Goal: Book appointment/travel/reservation

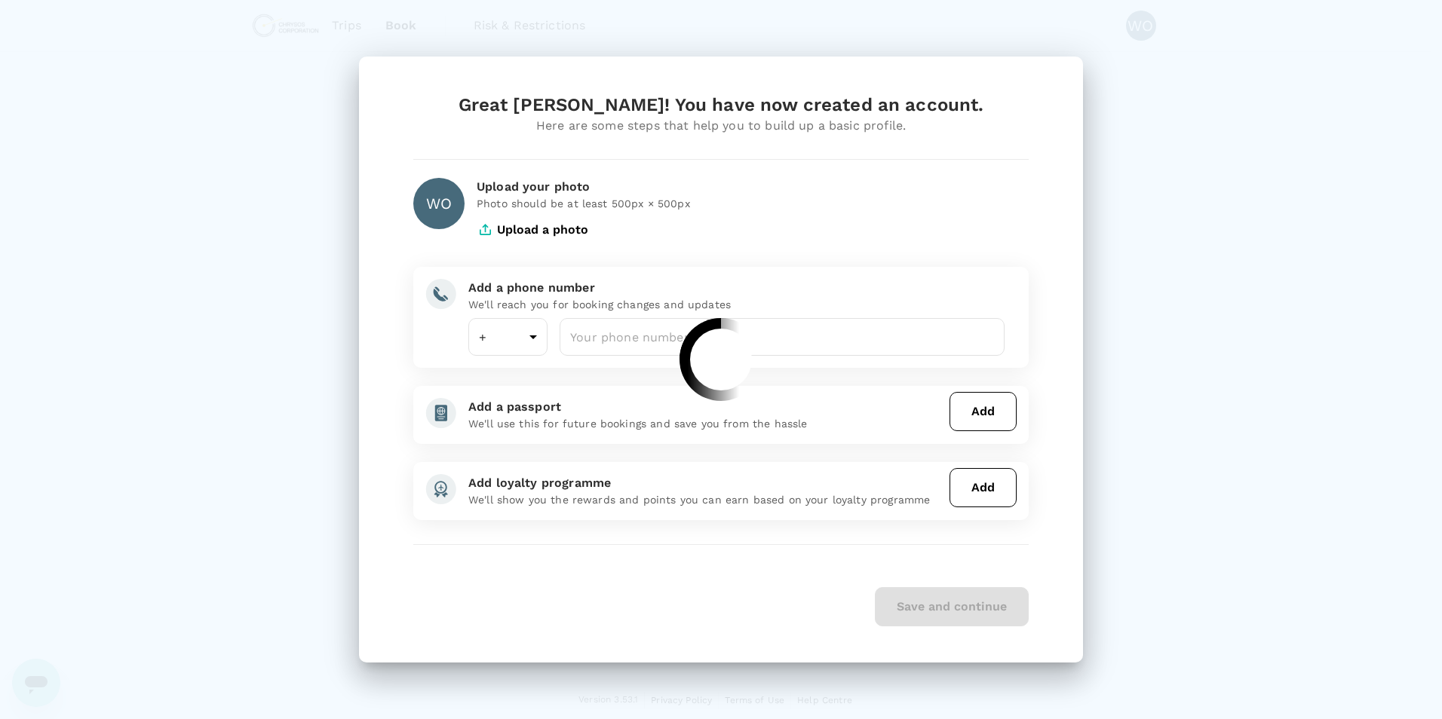
type input "61"
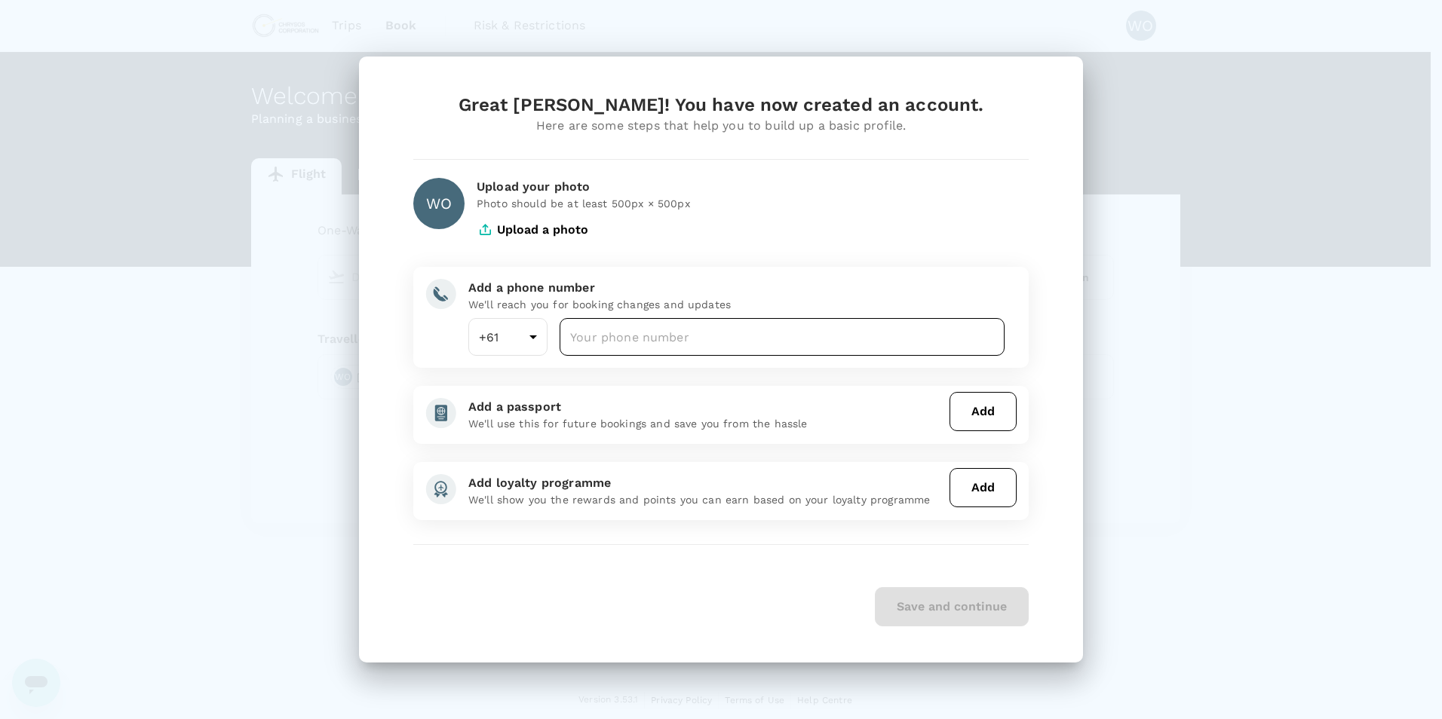
click at [598, 338] on input "number" at bounding box center [781, 337] width 445 height 38
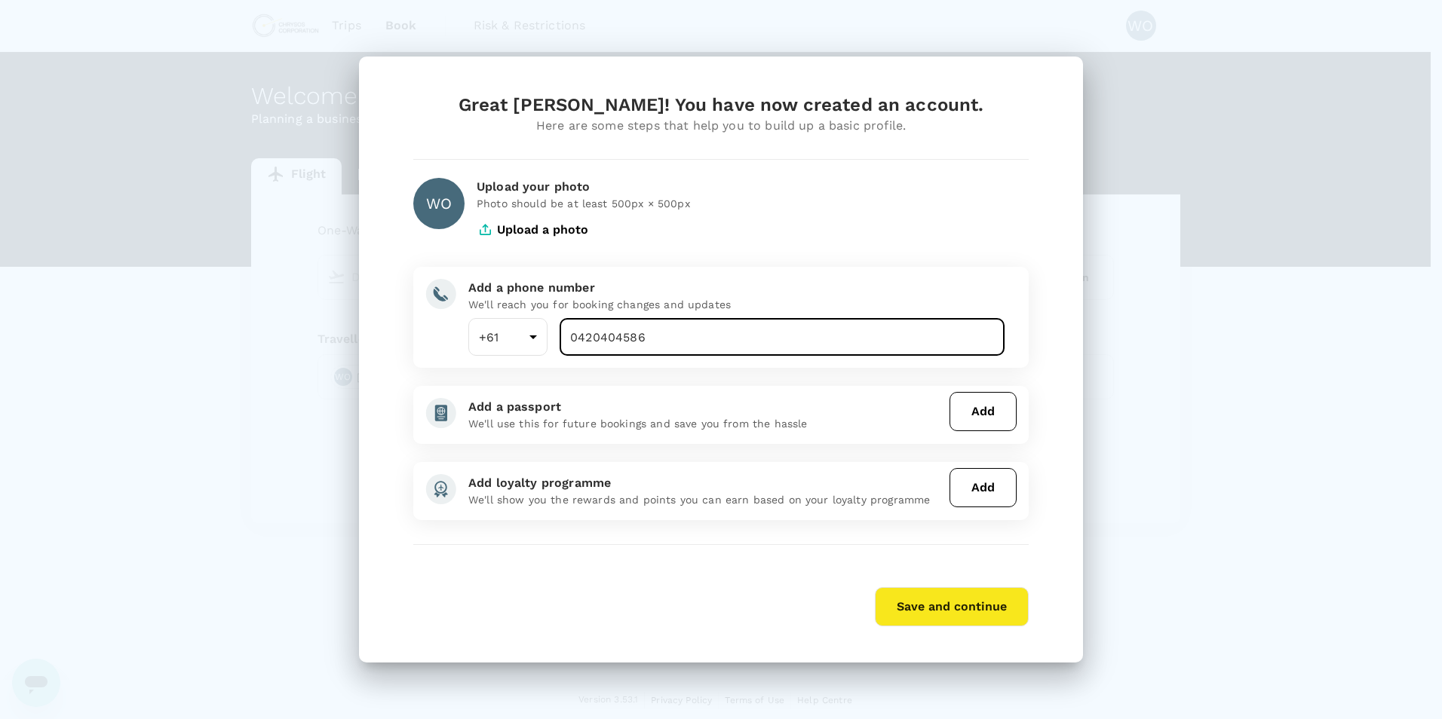
type input "0420404586"
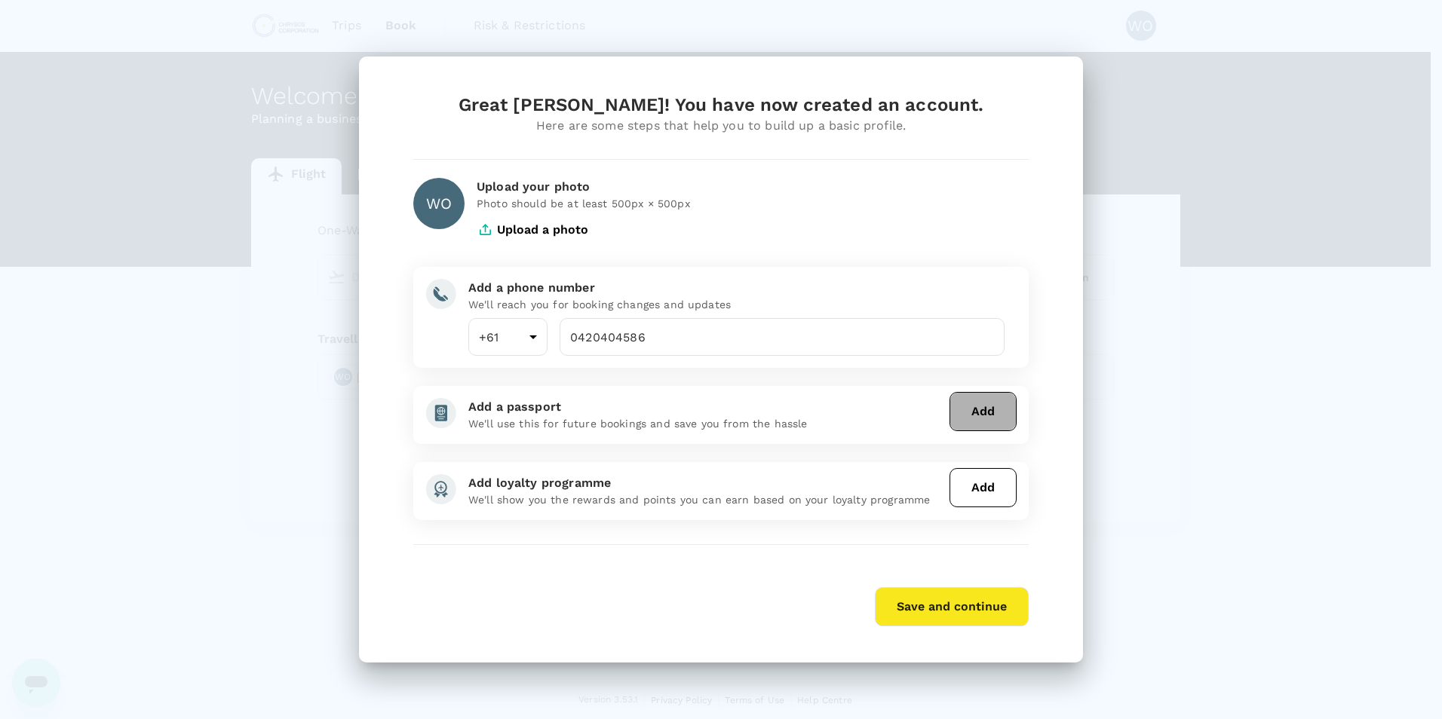
click at [992, 413] on button "Add" at bounding box center [982, 411] width 67 height 39
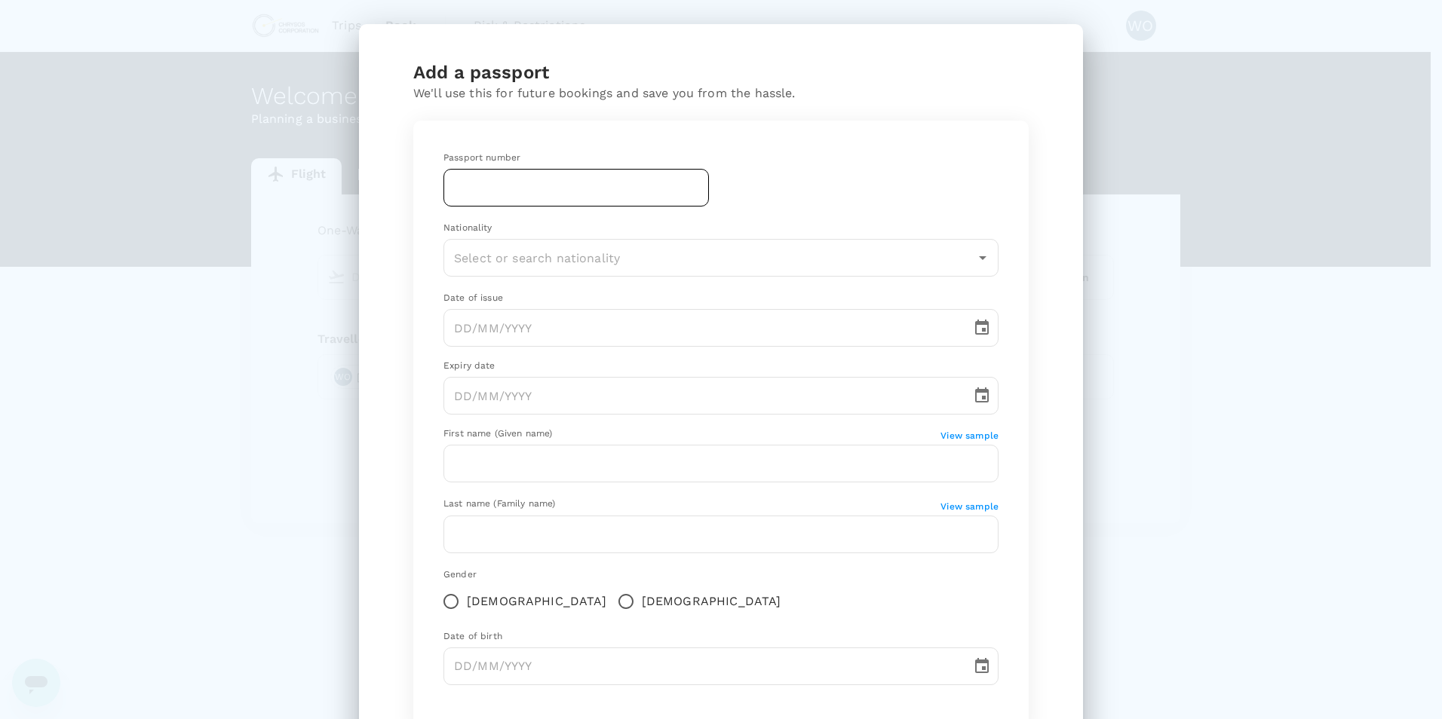
click at [583, 197] on input "text" at bounding box center [575, 188] width 265 height 38
click at [1154, 433] on div "Add a passport We'll use this for future bookings and save you from the hassle.…" at bounding box center [721, 359] width 1442 height 719
drag, startPoint x: 449, startPoint y: 210, endPoint x: 457, endPoint y: 197, distance: 15.3
click at [455, 201] on div "Passport number ​ Nationality ​ Date of issue ​ Expiry date ​ First name (Given…" at bounding box center [720, 424] width 591 height 583
click at [458, 193] on input "text" at bounding box center [575, 188] width 265 height 38
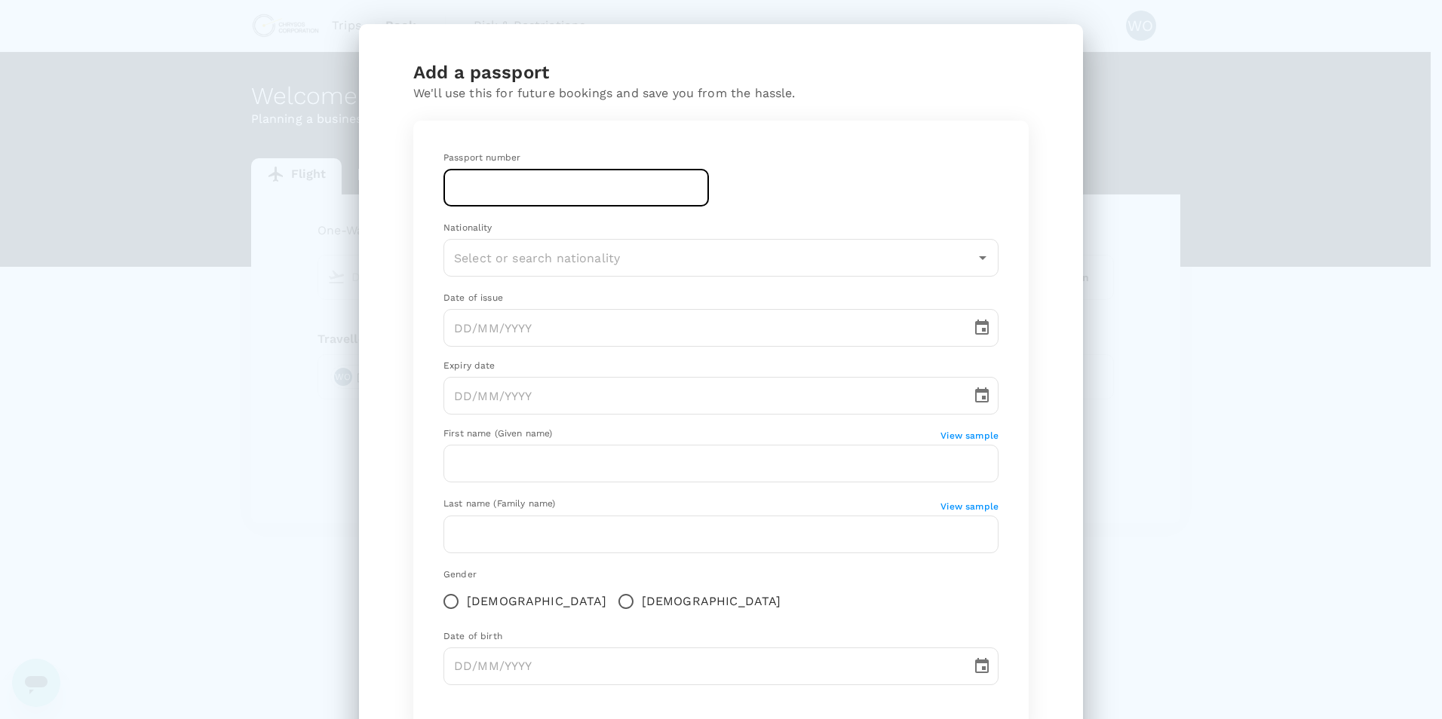
click at [486, 182] on input "text" at bounding box center [575, 188] width 265 height 38
type input "PV3055687"
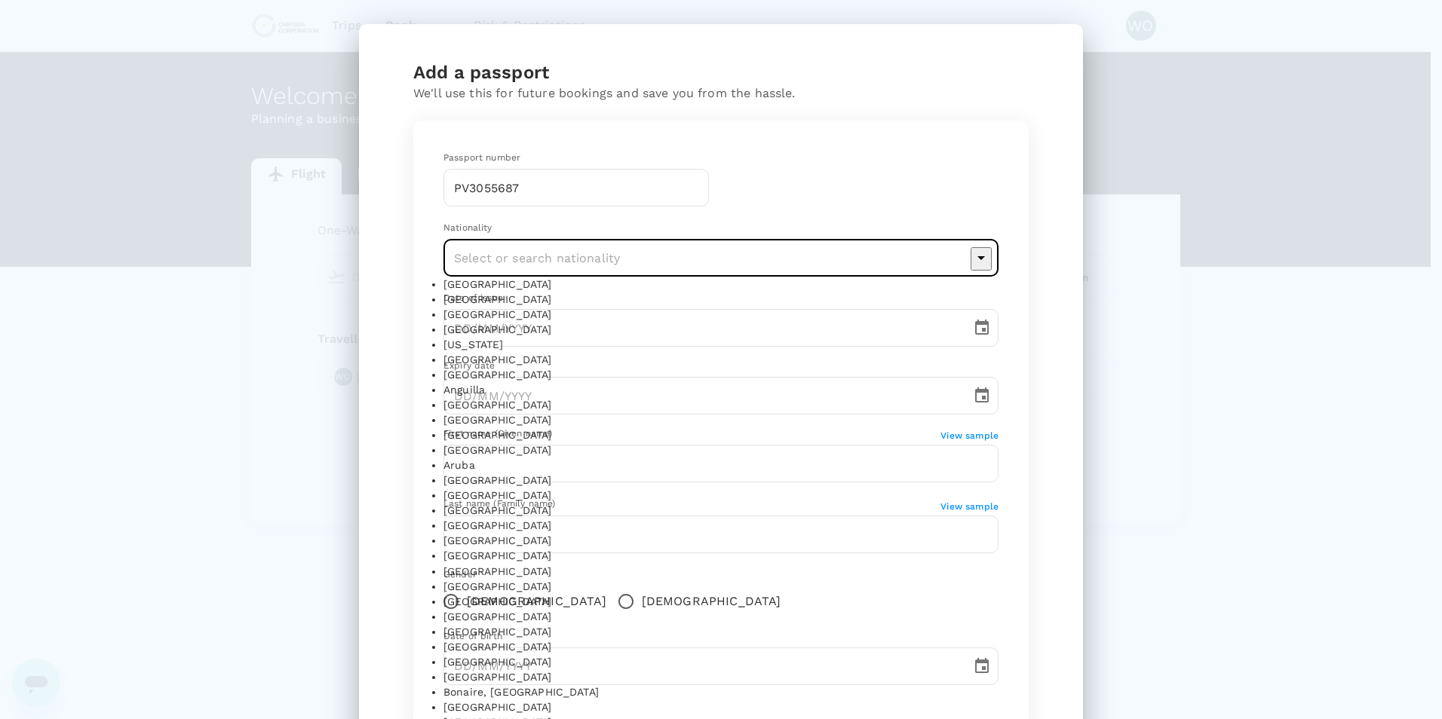
click at [484, 256] on input "text" at bounding box center [709, 258] width 519 height 29
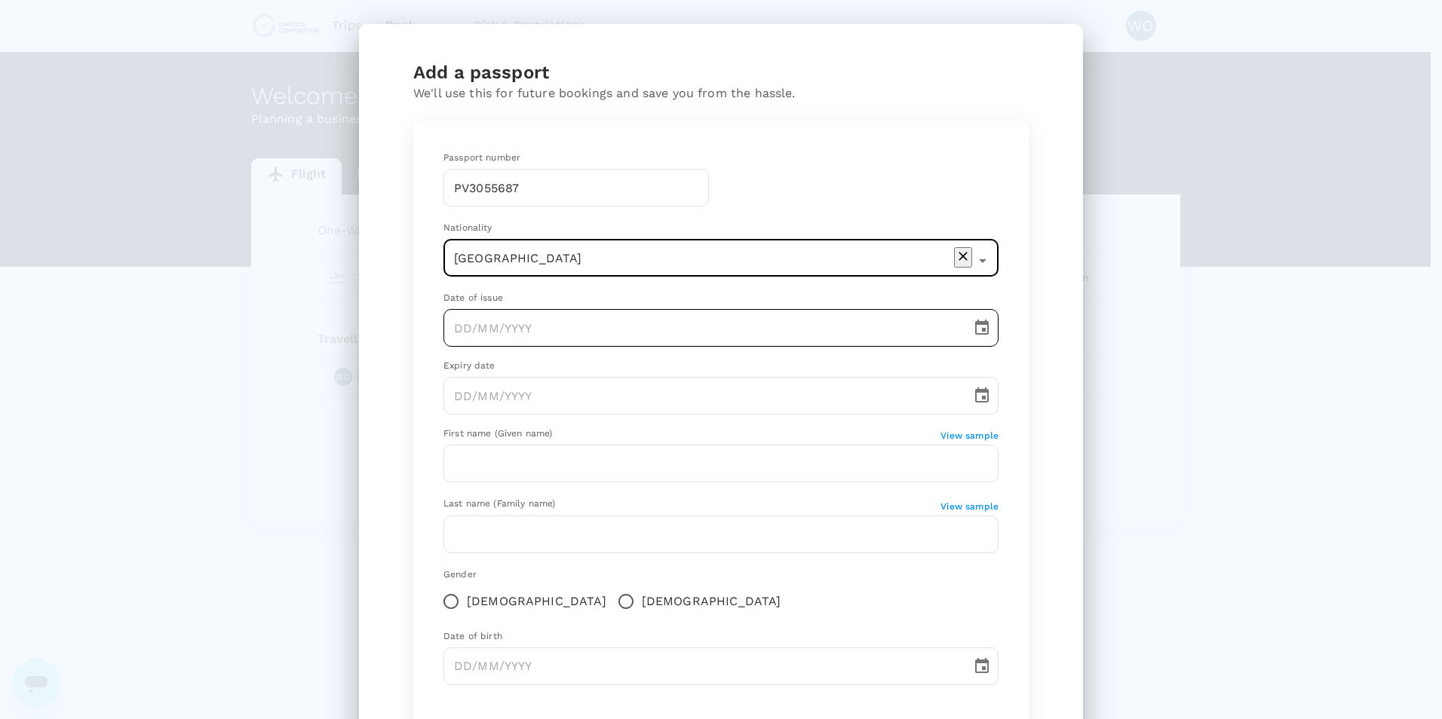
type input "[GEOGRAPHIC_DATA]"
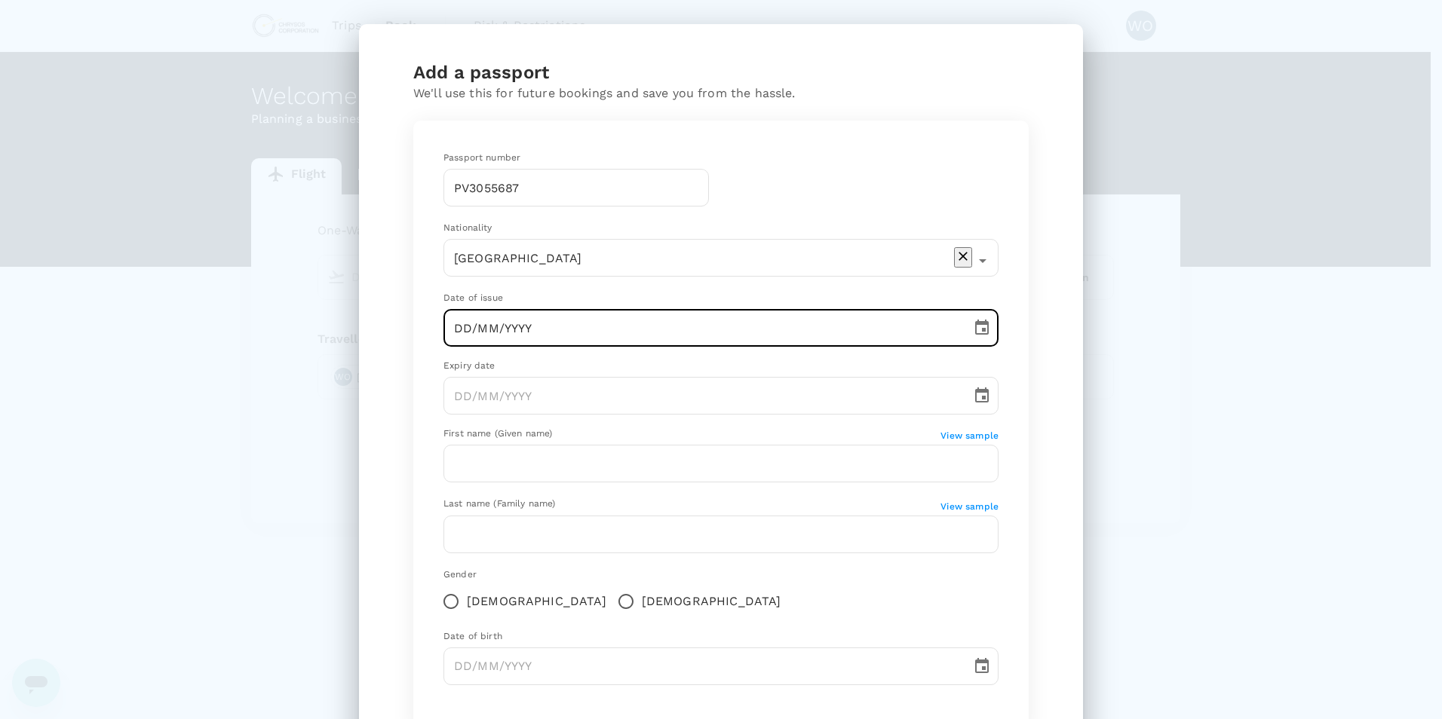
click at [525, 339] on input "DD/MM/YYYY" at bounding box center [701, 328] width 517 height 38
click at [506, 337] on input "DD/MM/YYYY" at bounding box center [701, 328] width 517 height 38
click at [457, 325] on input "DD/MM/YYYY" at bounding box center [701, 328] width 517 height 38
type input "[DATE]"
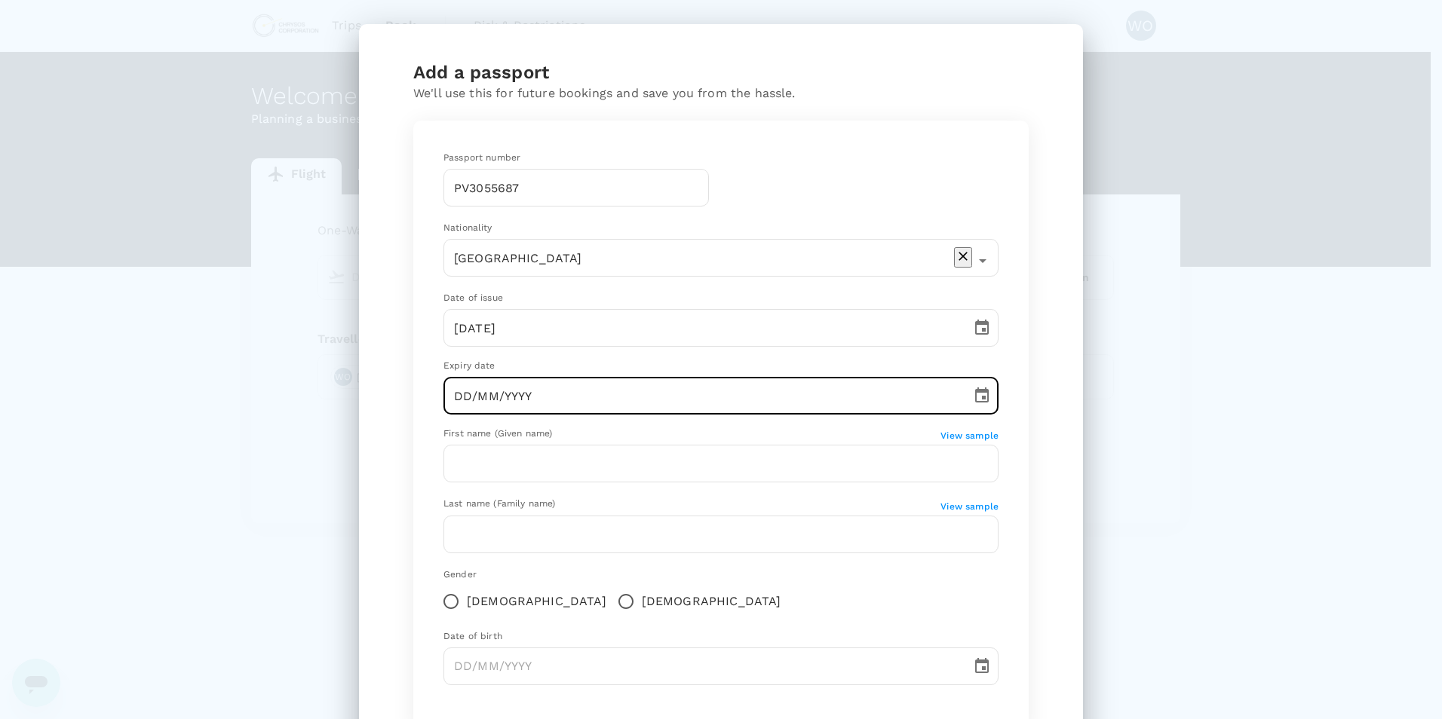
click at [705, 383] on input "DD/MM/YYYY" at bounding box center [701, 396] width 517 height 38
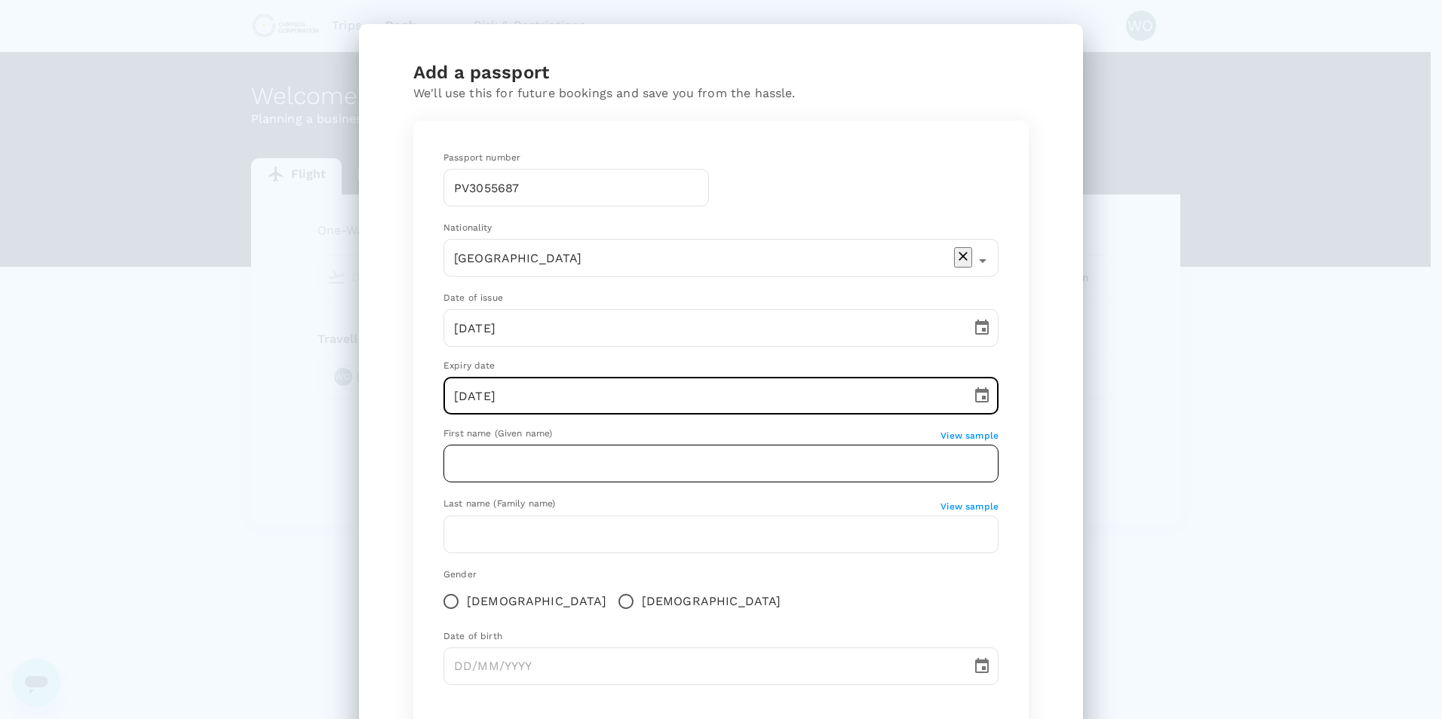
type input "[DATE]"
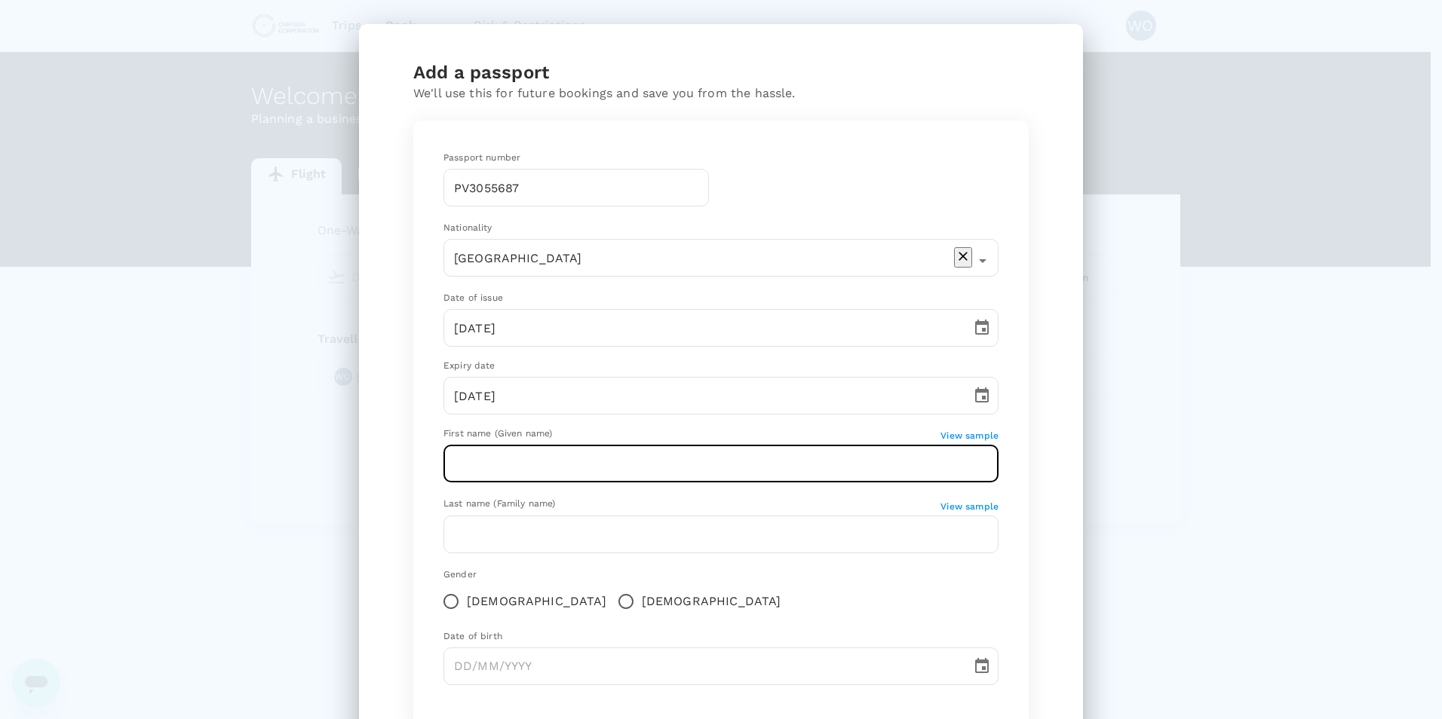
click at [703, 449] on input "text" at bounding box center [720, 464] width 555 height 38
type input "[PERSON_NAME]"
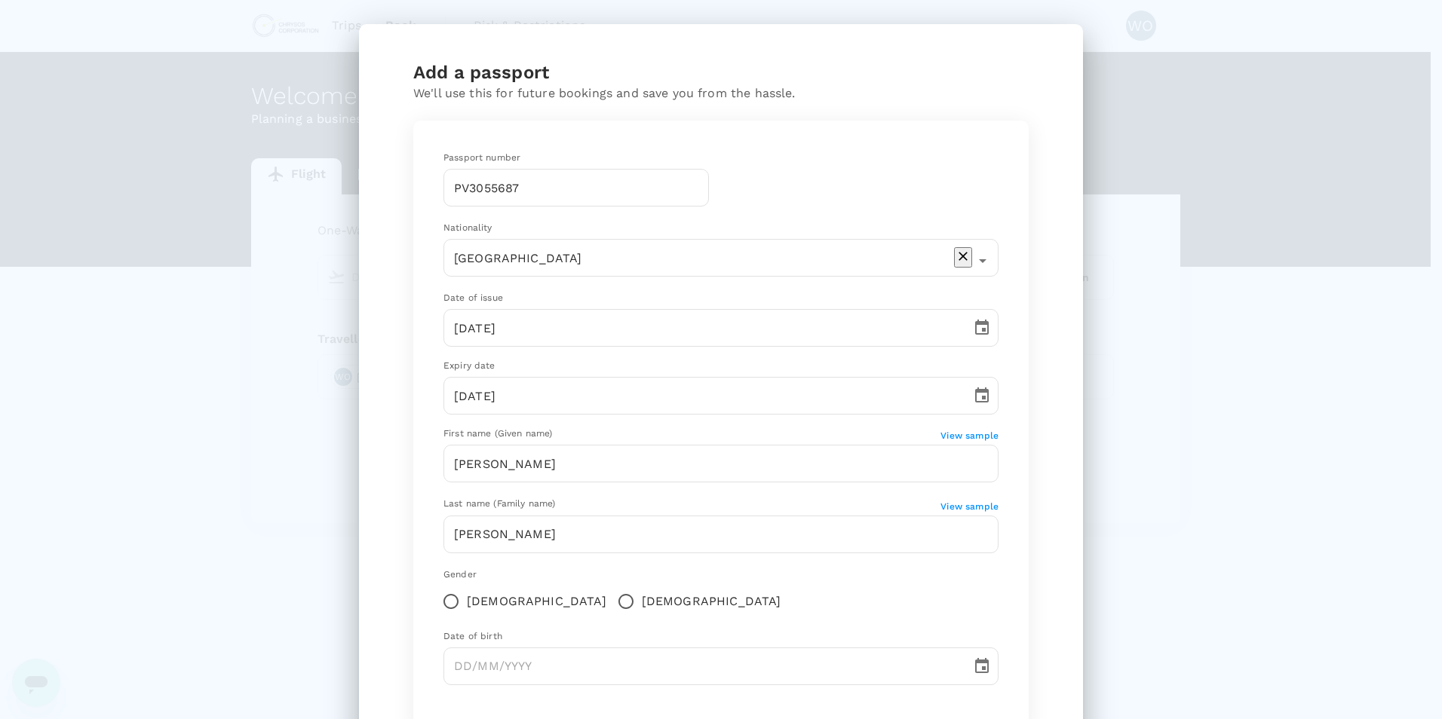
click at [997, 439] on div "Passport number [PASSPORT] ​ Nationality [DEMOGRAPHIC_DATA] ​ Date of issue [DA…" at bounding box center [720, 424] width 591 height 583
click at [984, 439] on span "View sample" at bounding box center [969, 436] width 58 height 11
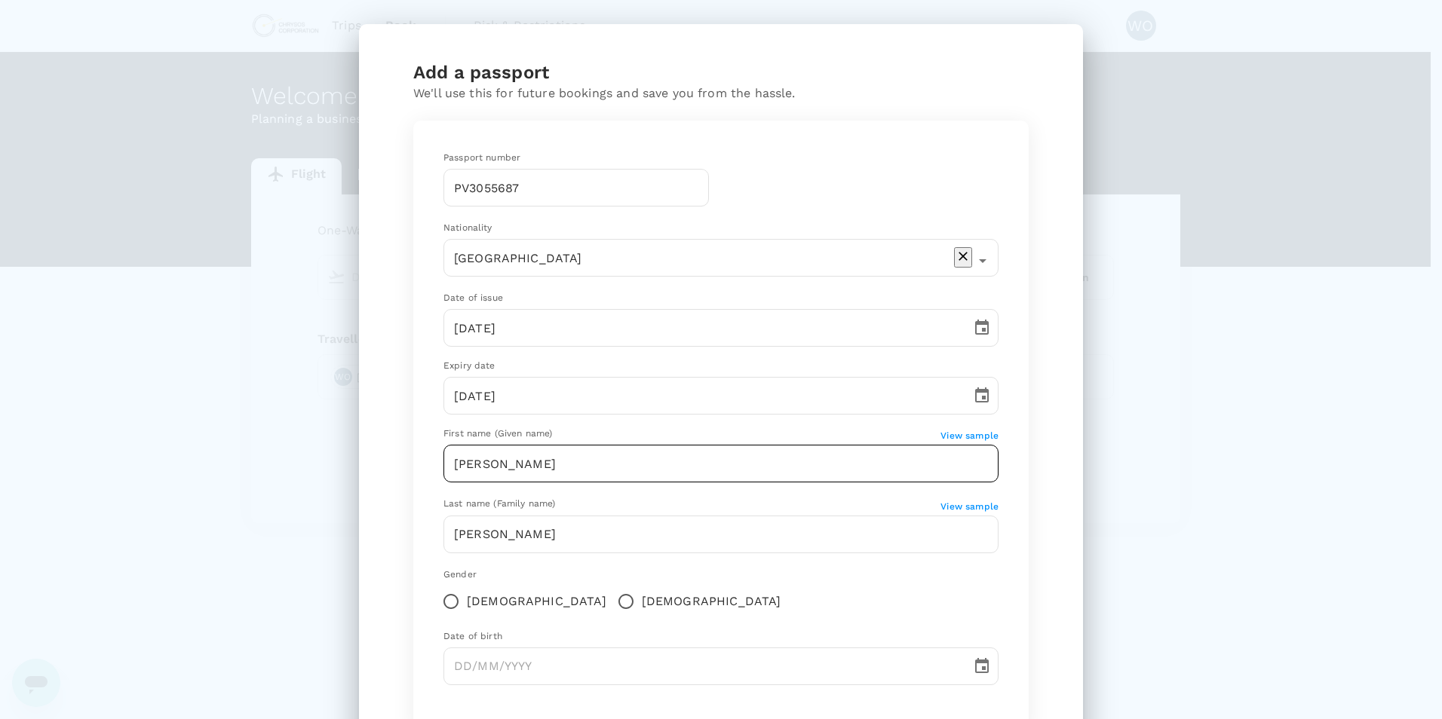
drag, startPoint x: 651, startPoint y: 472, endPoint x: 636, endPoint y: 474, distance: 15.2
click at [651, 472] on input "[PERSON_NAME]" at bounding box center [720, 464] width 555 height 38
click at [493, 471] on input "[PERSON_NAME]" at bounding box center [720, 464] width 555 height 38
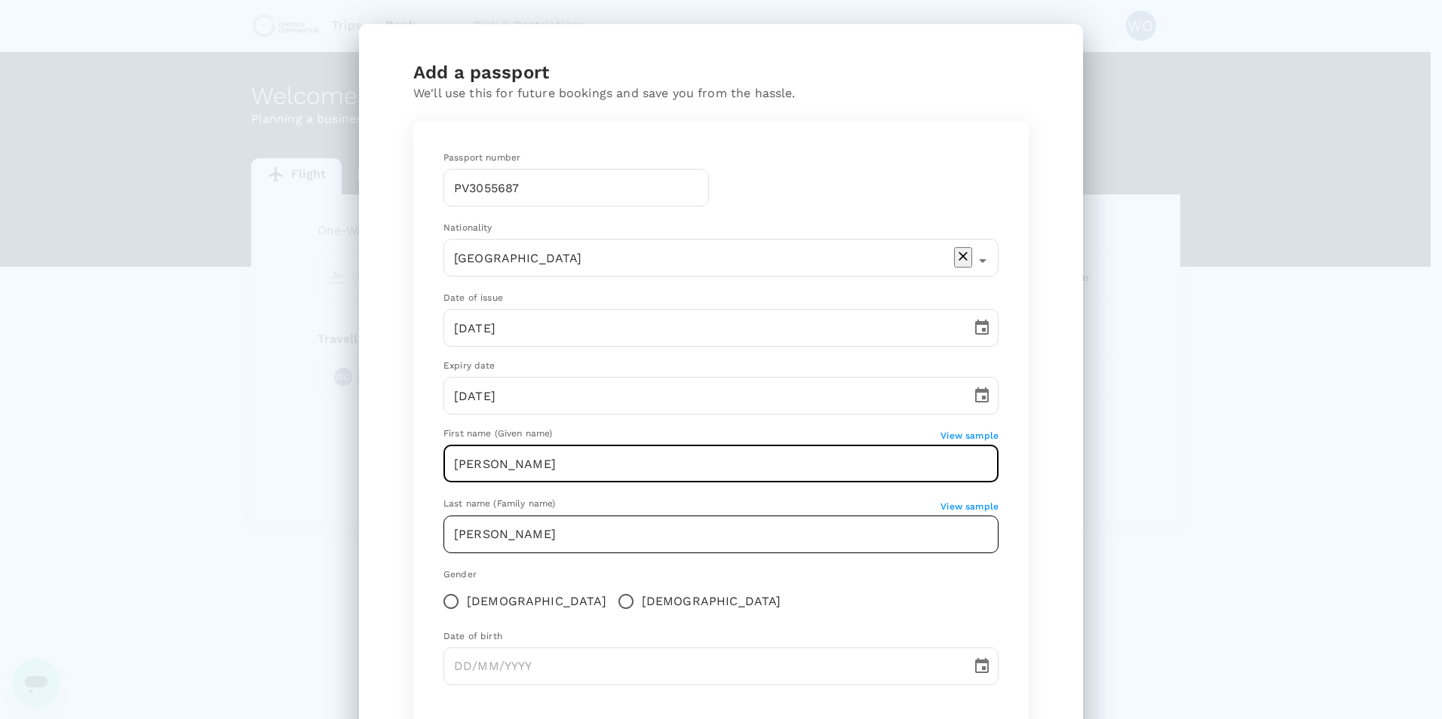
click at [446, 524] on input "[PERSON_NAME]" at bounding box center [720, 535] width 555 height 38
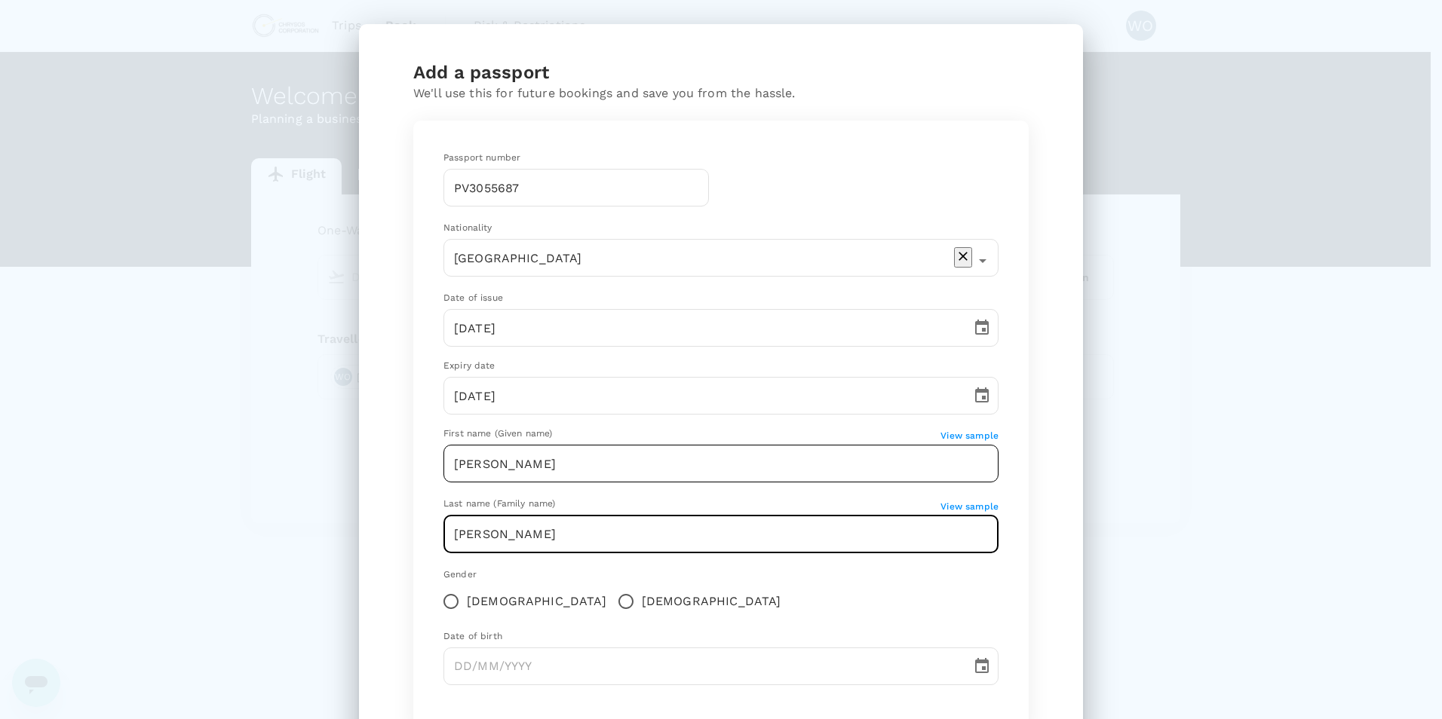
click at [513, 477] on input "[PERSON_NAME]" at bounding box center [720, 464] width 555 height 38
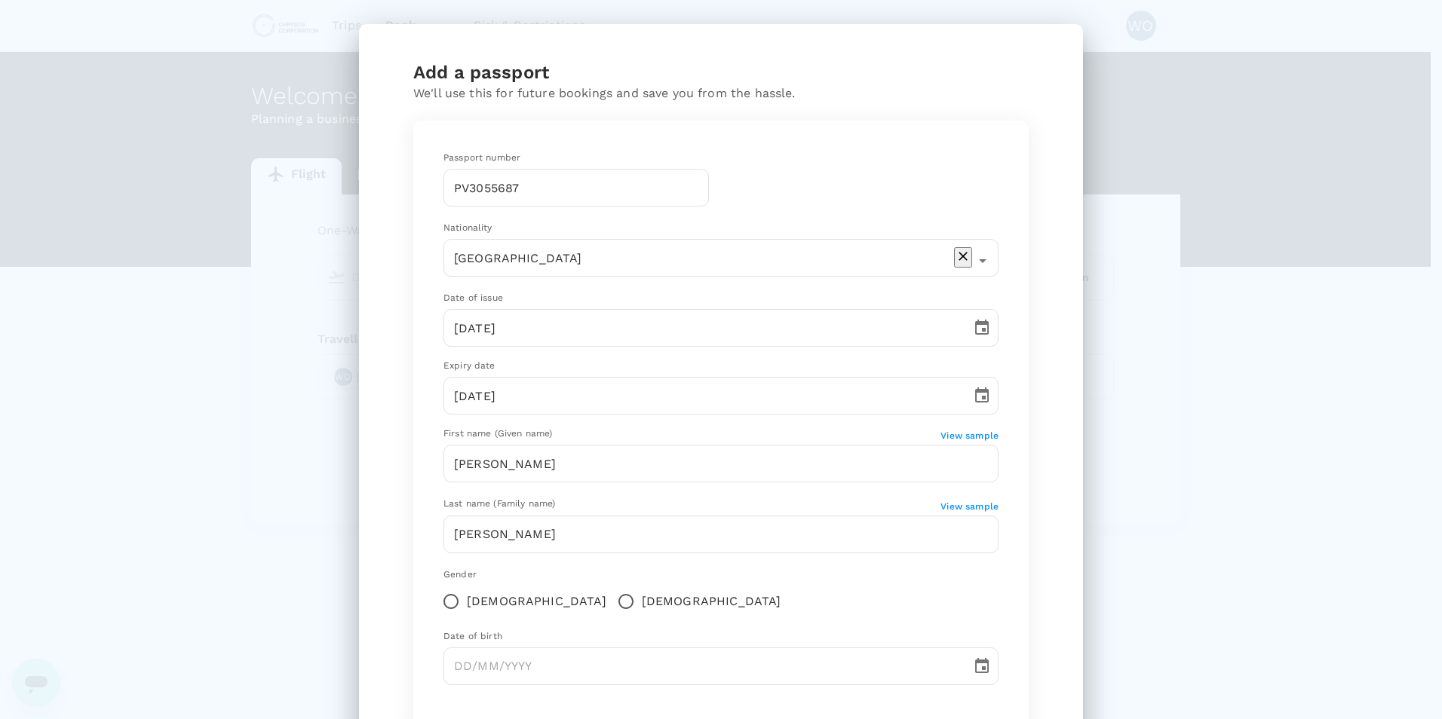
click at [290, 467] on div "Add a passport We'll use this for future bookings and save you from the hassle.…" at bounding box center [721, 359] width 1442 height 719
click at [610, 602] on input "[DEMOGRAPHIC_DATA]" at bounding box center [626, 602] width 32 height 32
radio input "true"
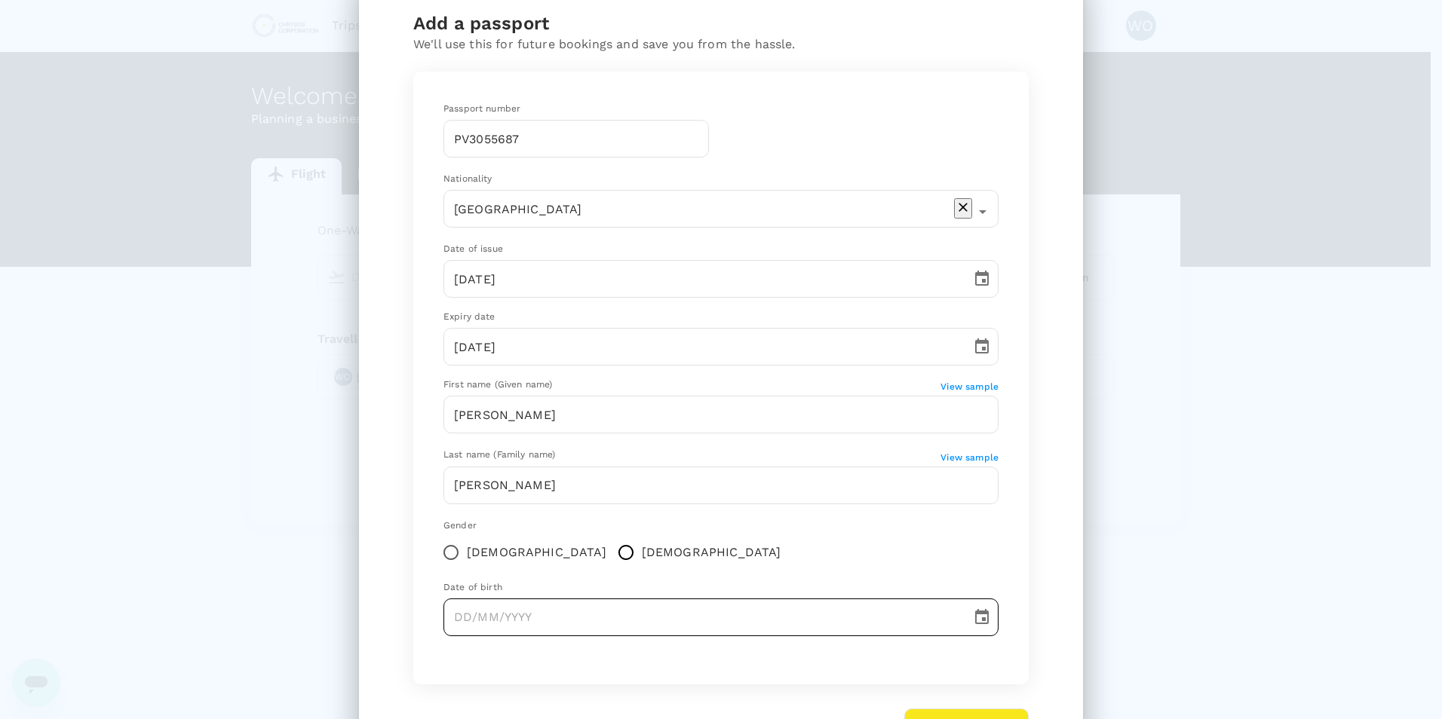
scroll to position [138, 0]
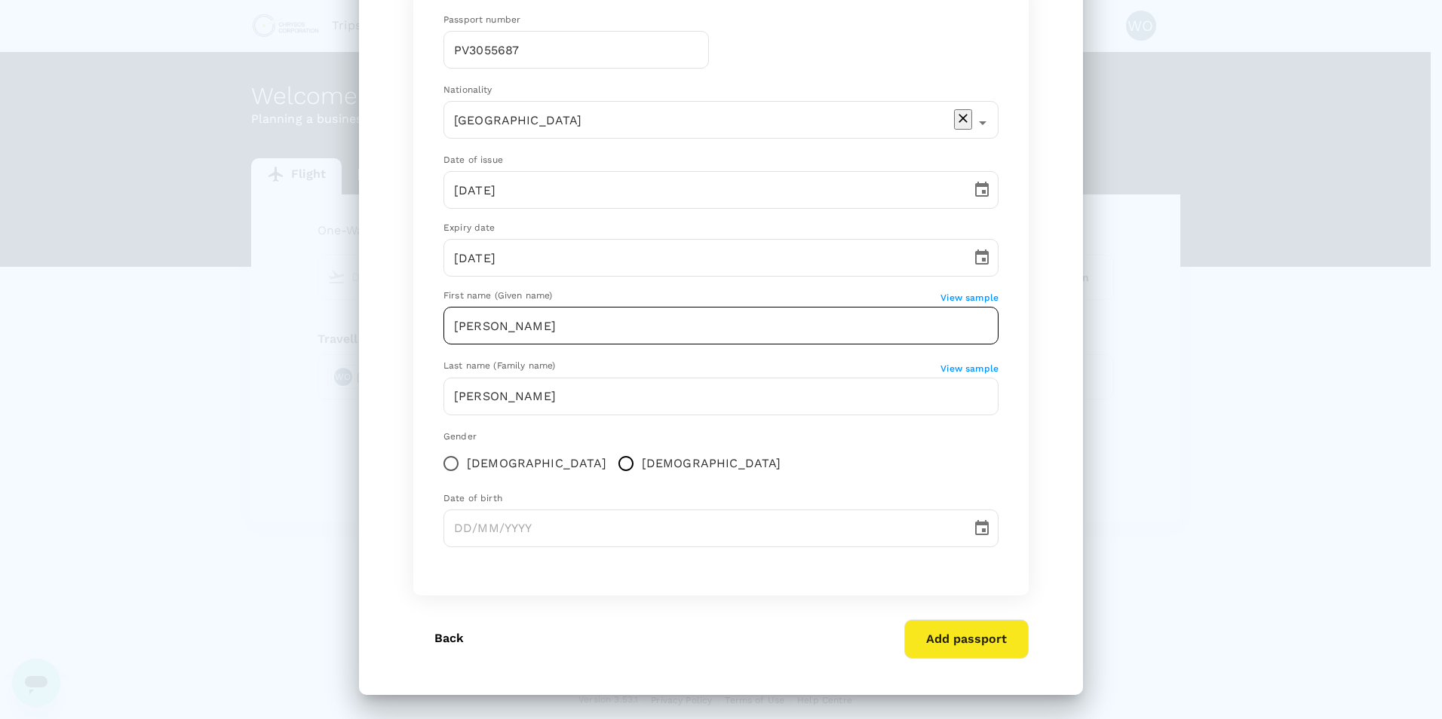
click at [553, 326] on input "[PERSON_NAME]" at bounding box center [720, 326] width 555 height 38
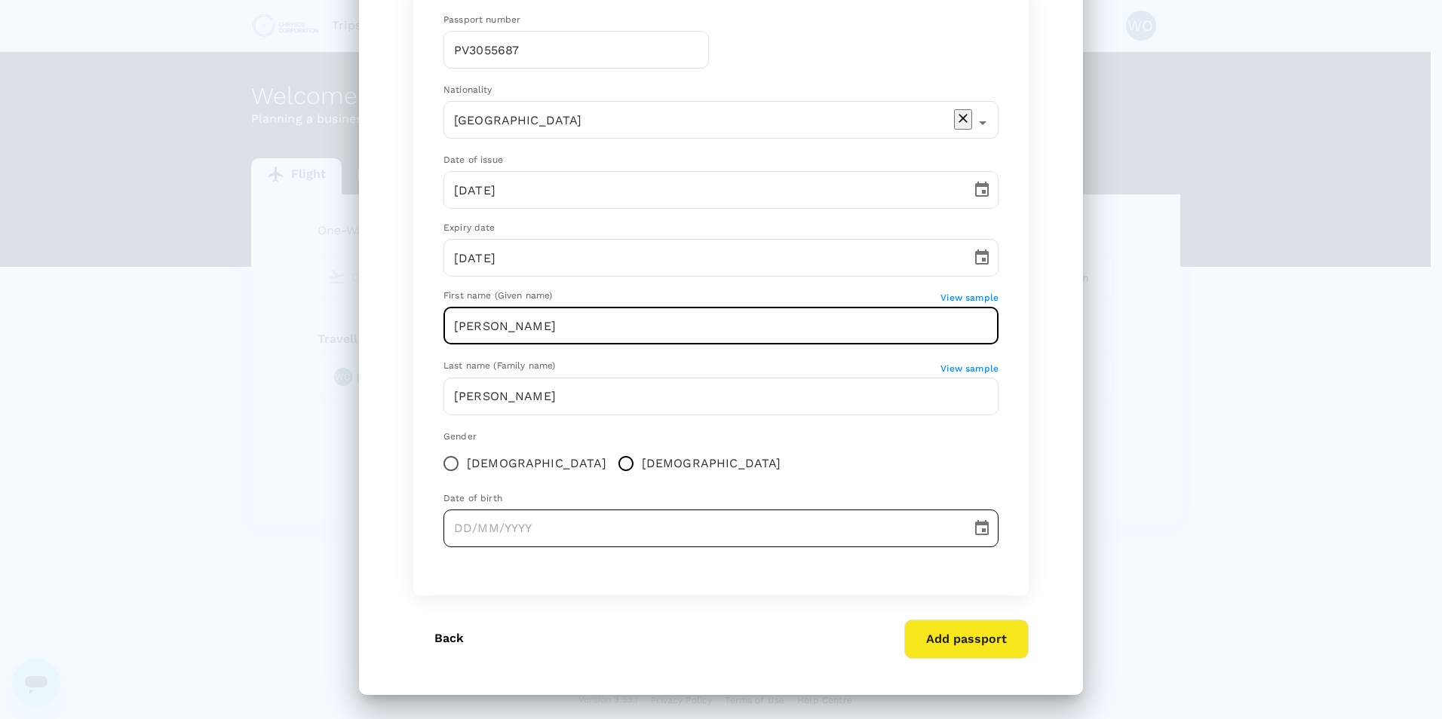
type input "[PERSON_NAME]"
type input "DD/MM/YYYY"
click at [532, 535] on input "DD/MM/YYYY" at bounding box center [701, 529] width 517 height 38
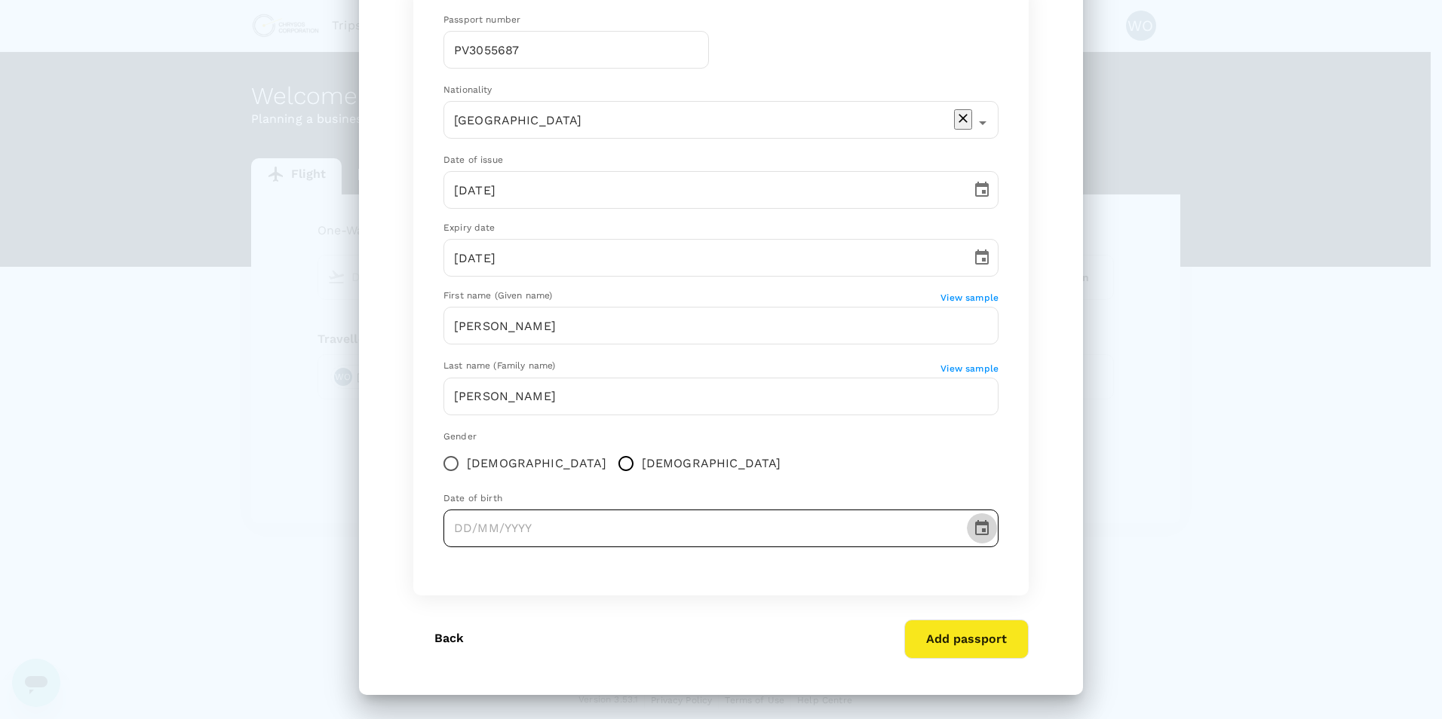
click at [973, 526] on icon "Choose date" at bounding box center [982, 529] width 18 height 18
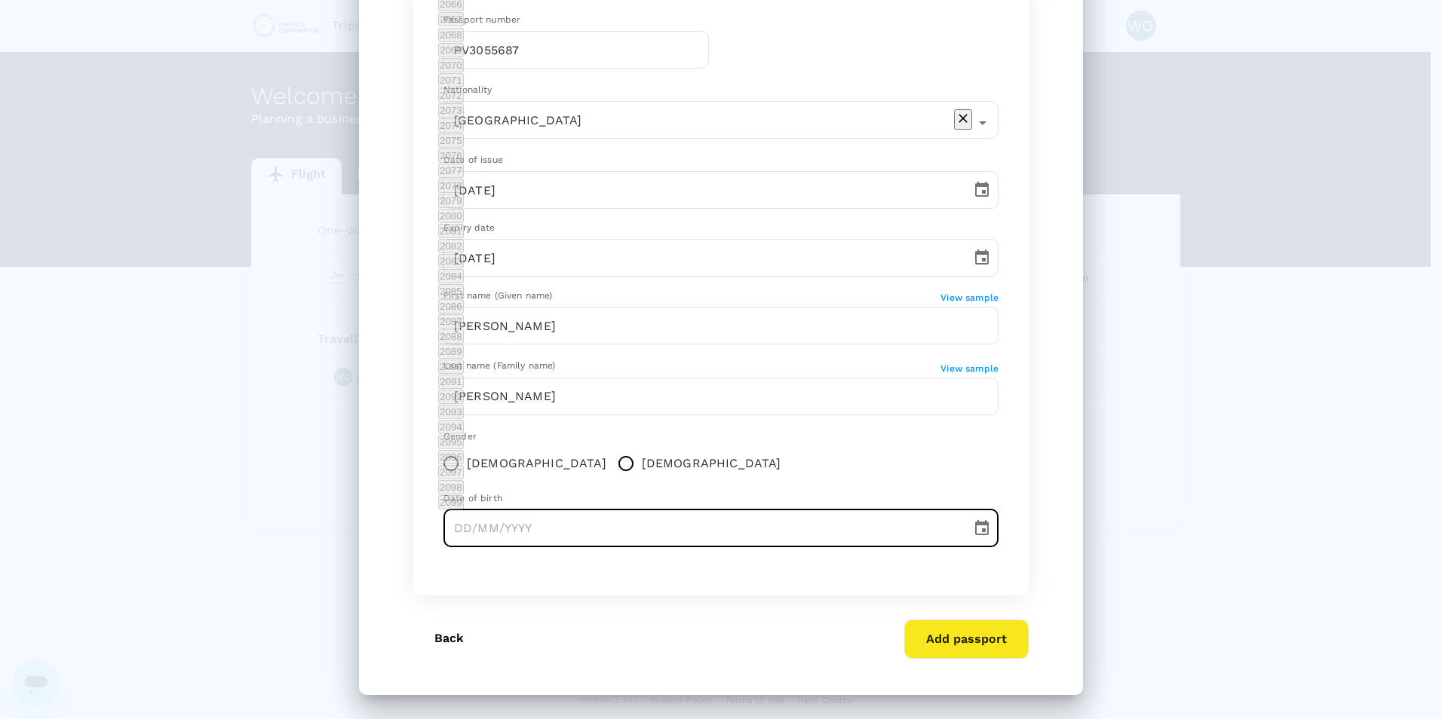
scroll to position [819, 0]
click at [458, 359] on button "Feb" at bounding box center [448, 352] width 20 height 14
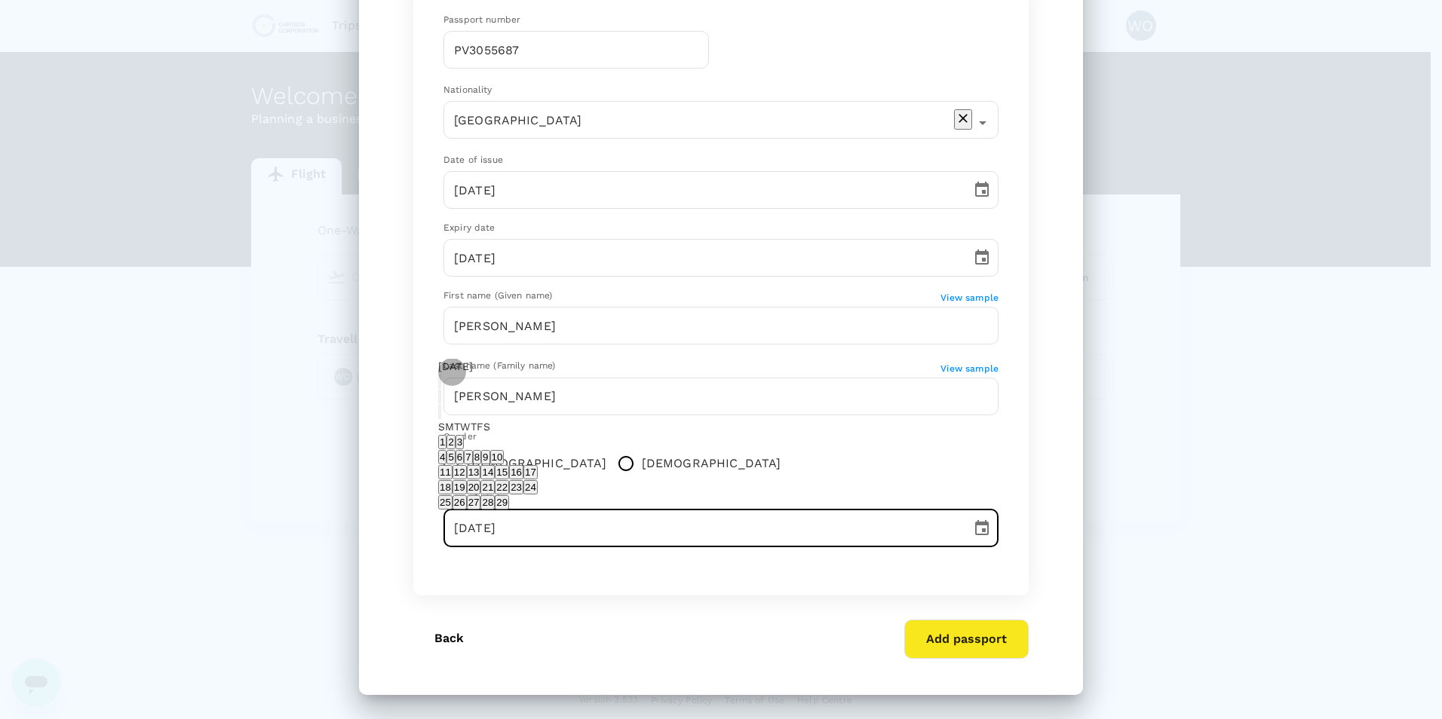
click at [523, 480] on button "23" at bounding box center [516, 487] width 14 height 14
type input "[DATE]"
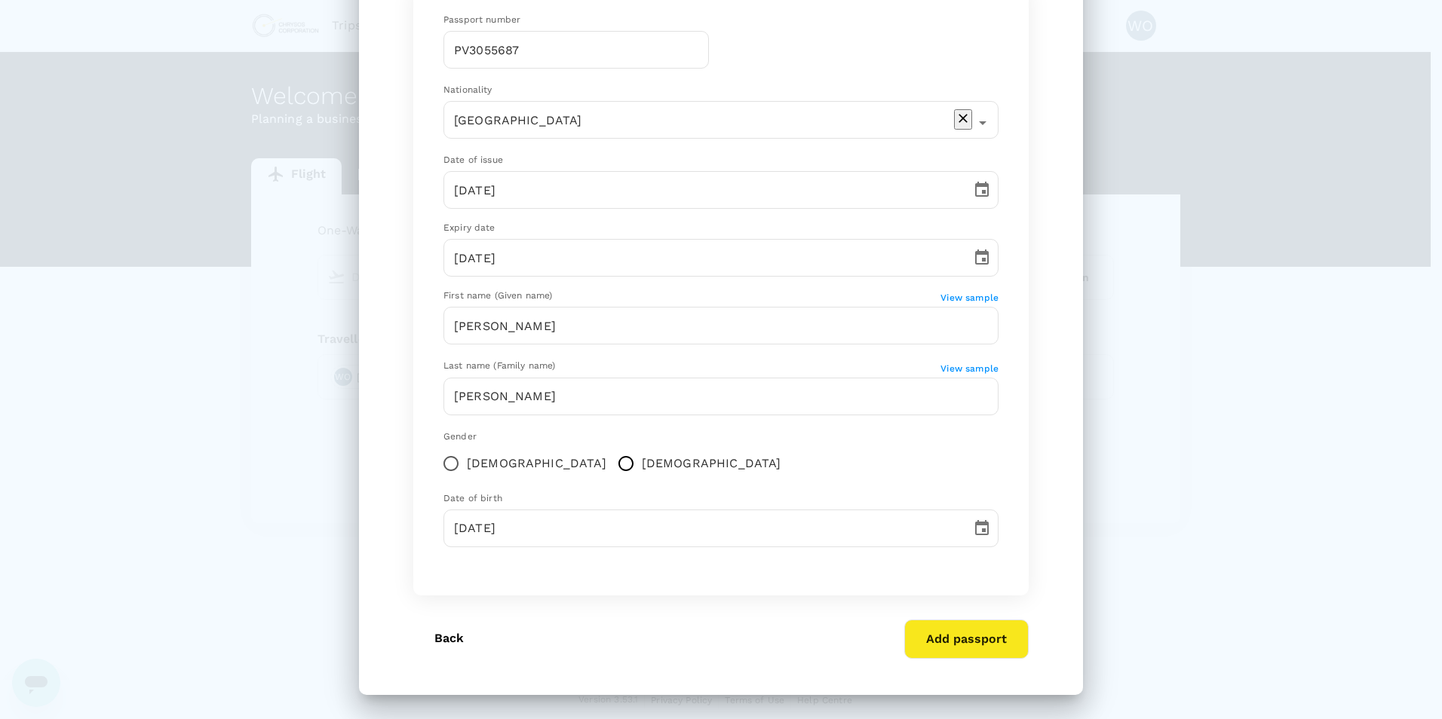
click at [955, 654] on button "Add passport" at bounding box center [966, 639] width 124 height 39
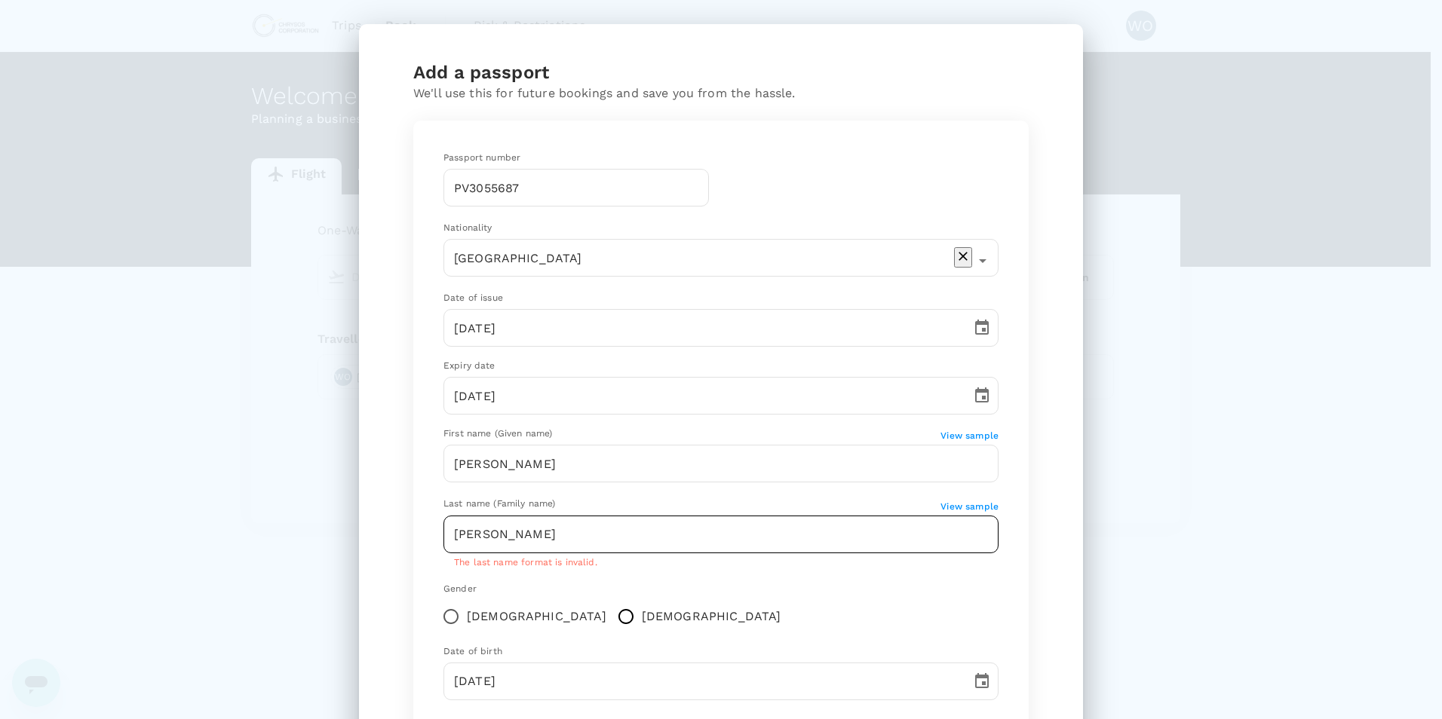
click at [467, 535] on input "[PERSON_NAME]" at bounding box center [720, 535] width 555 height 38
click at [460, 536] on input "[PERSON_NAME]" at bounding box center [720, 535] width 555 height 38
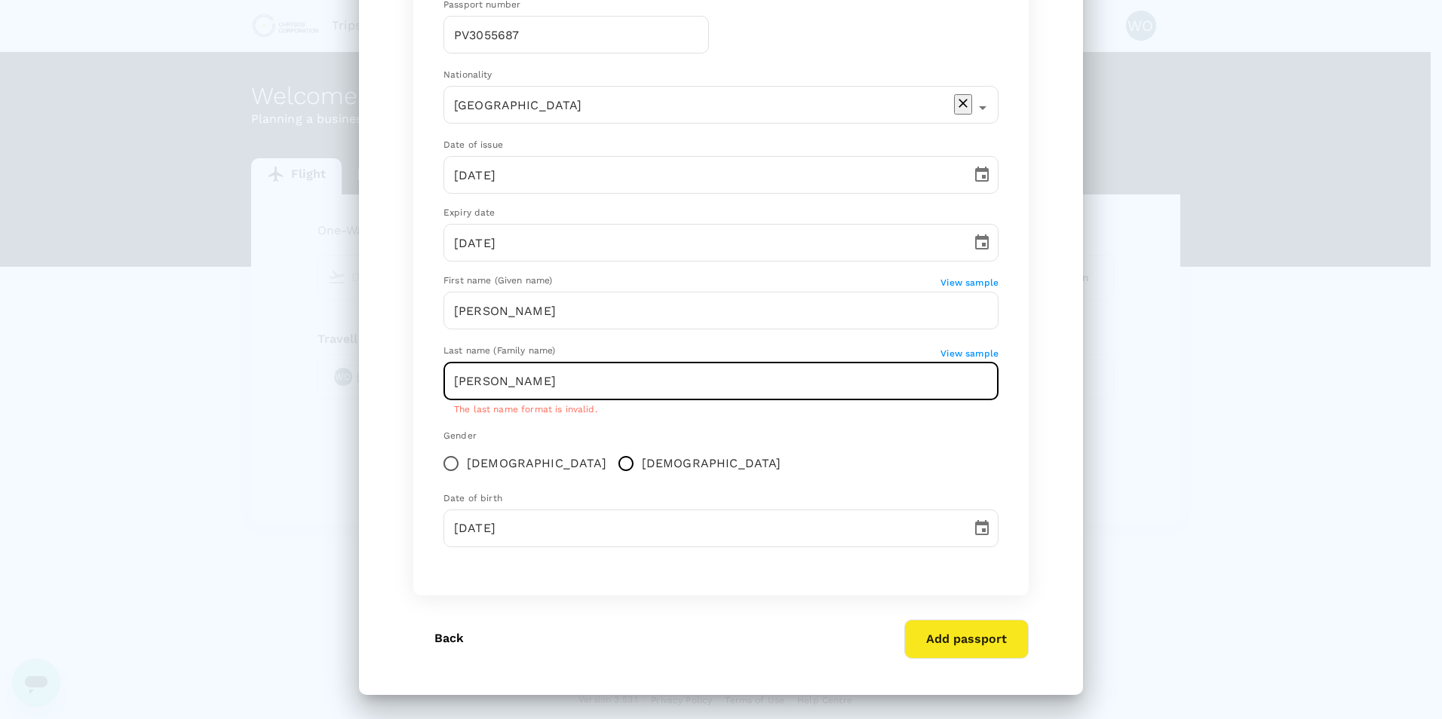
type input "[PERSON_NAME]"
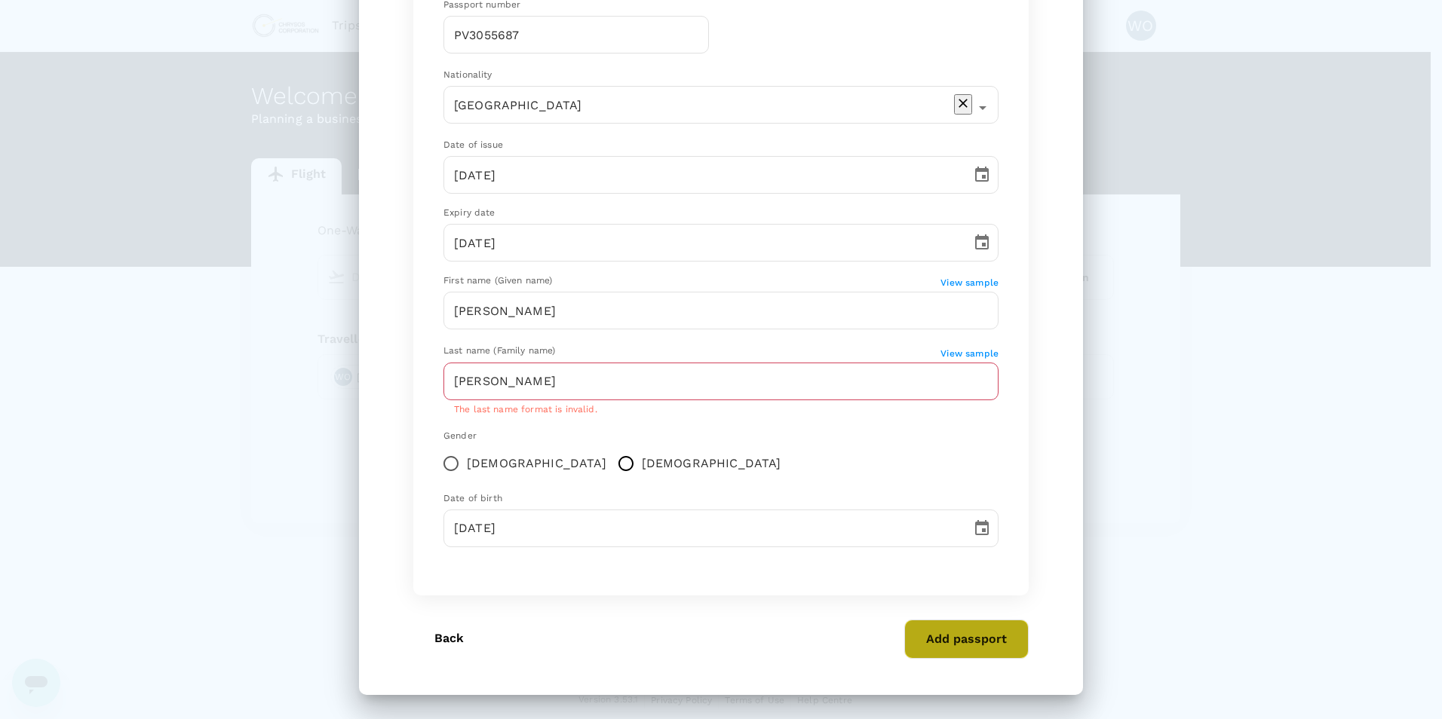
click at [982, 644] on button "Add passport" at bounding box center [966, 639] width 124 height 39
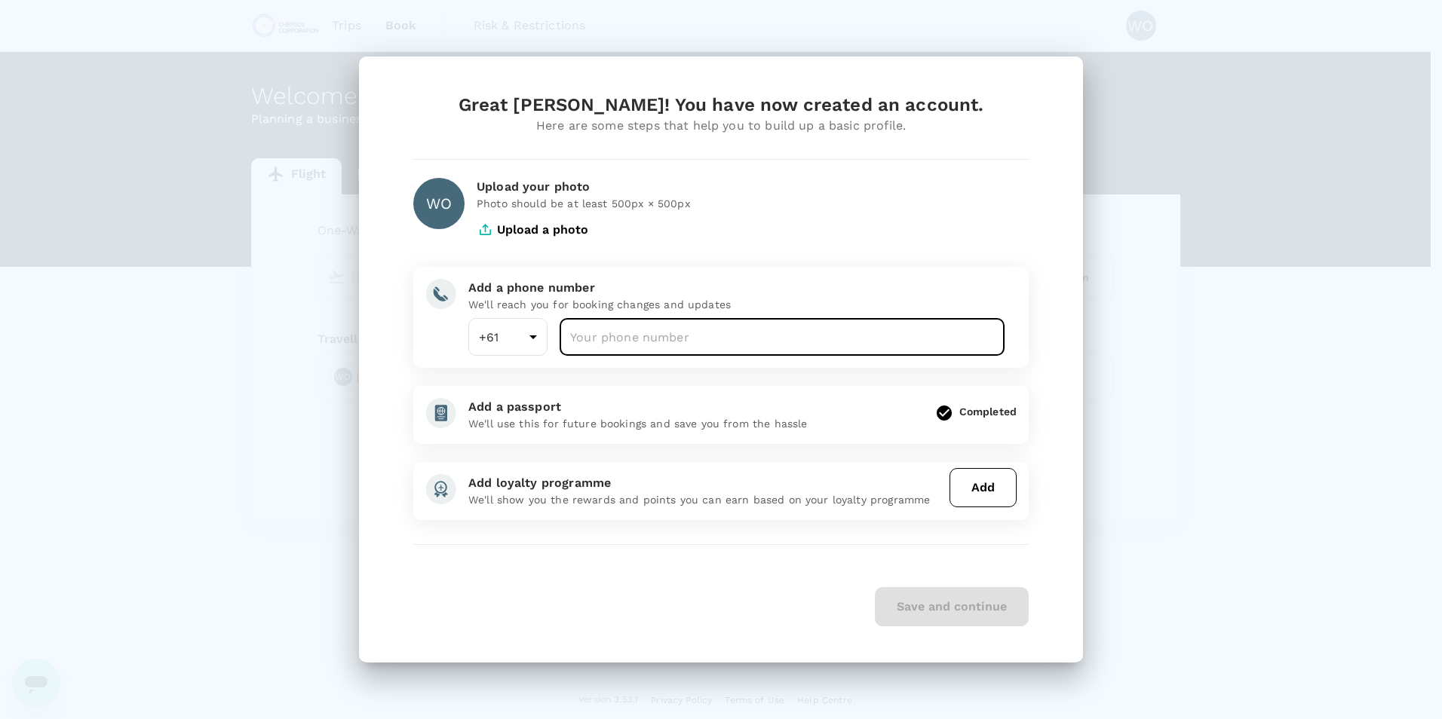
click at [580, 336] on input "number" at bounding box center [781, 337] width 445 height 38
type input "0420404586"
click at [964, 481] on button "Add" at bounding box center [982, 487] width 67 height 39
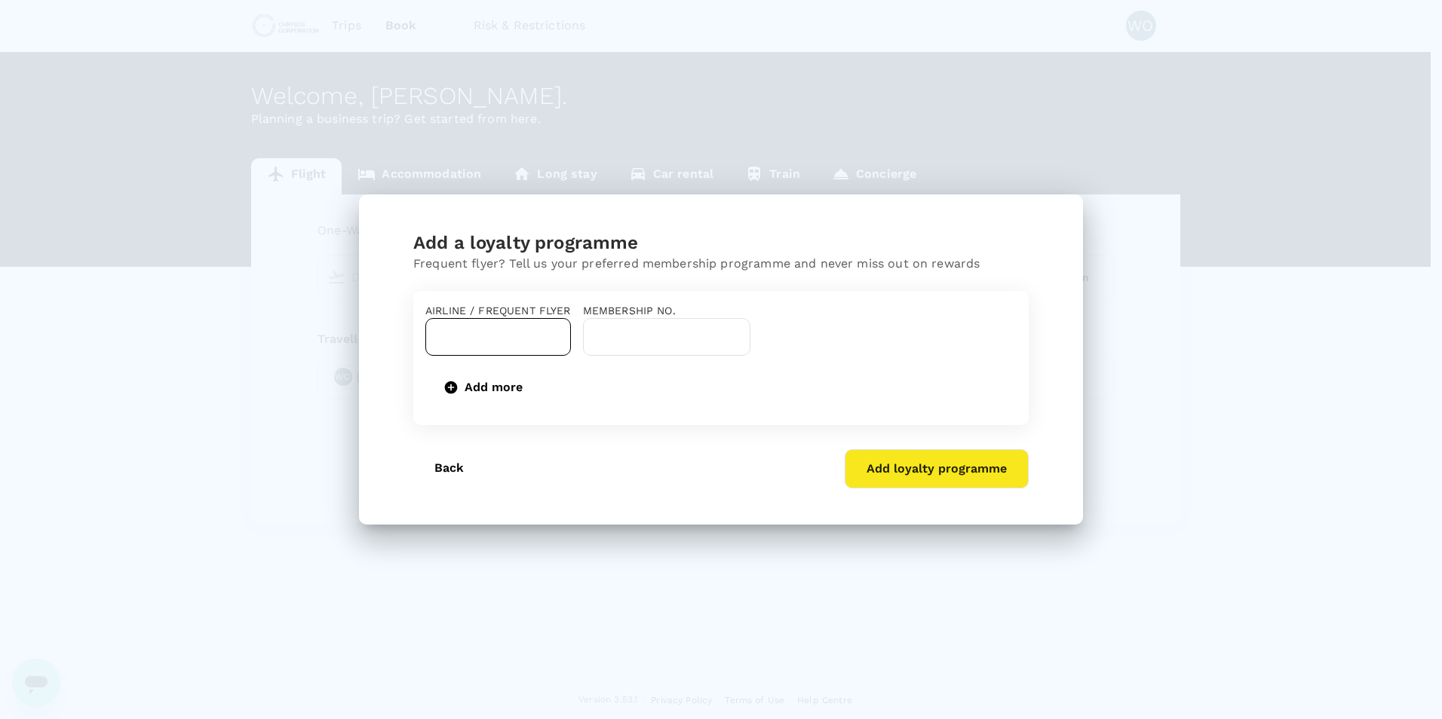
click at [560, 322] on div "​" at bounding box center [498, 337] width 146 height 38
click at [894, 407] on div "Airline / Frequent Flyer ​ Membership No. ​ Add more" at bounding box center [720, 349] width 591 height 116
drag, startPoint x: 461, startPoint y: 471, endPoint x: 459, endPoint y: 492, distance: 20.5
click at [459, 482] on div "Back" at bounding box center [443, 462] width 84 height 51
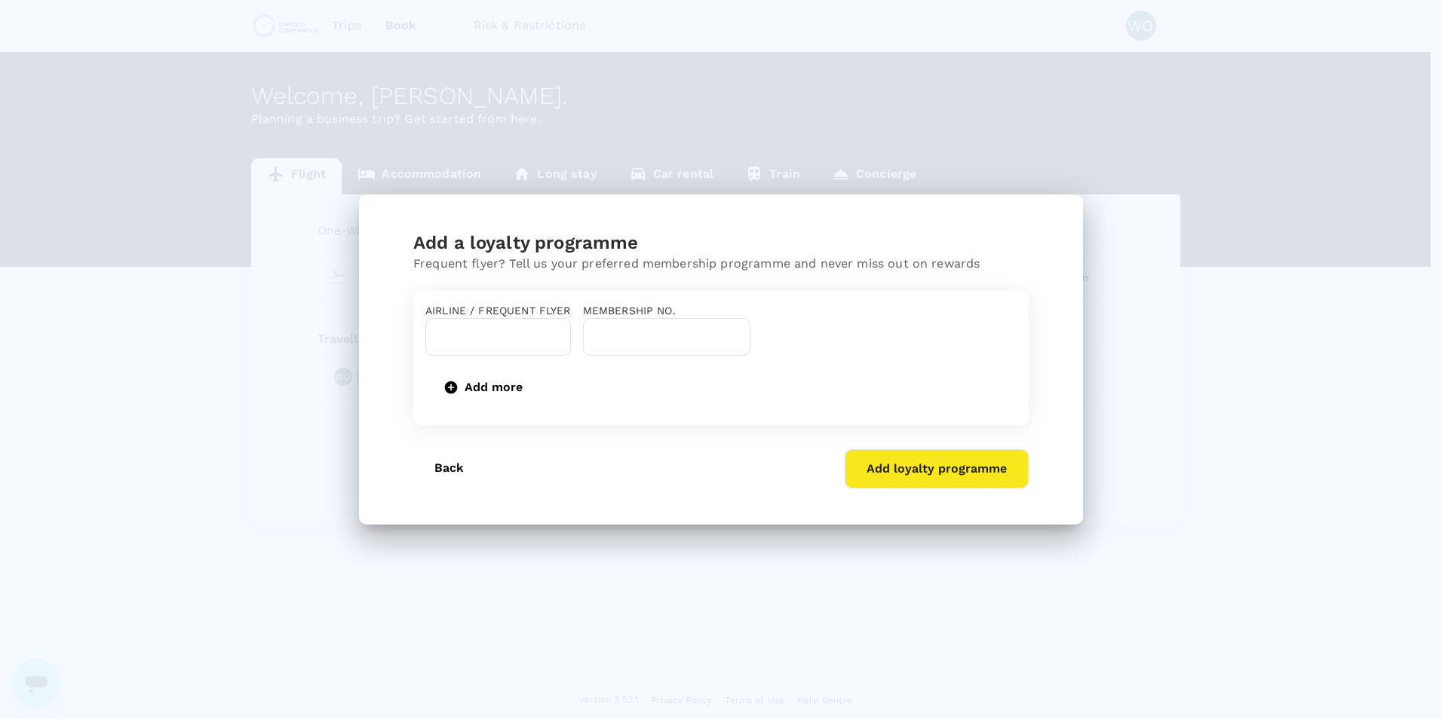
click at [459, 487] on button "Back" at bounding box center [449, 468] width 72 height 38
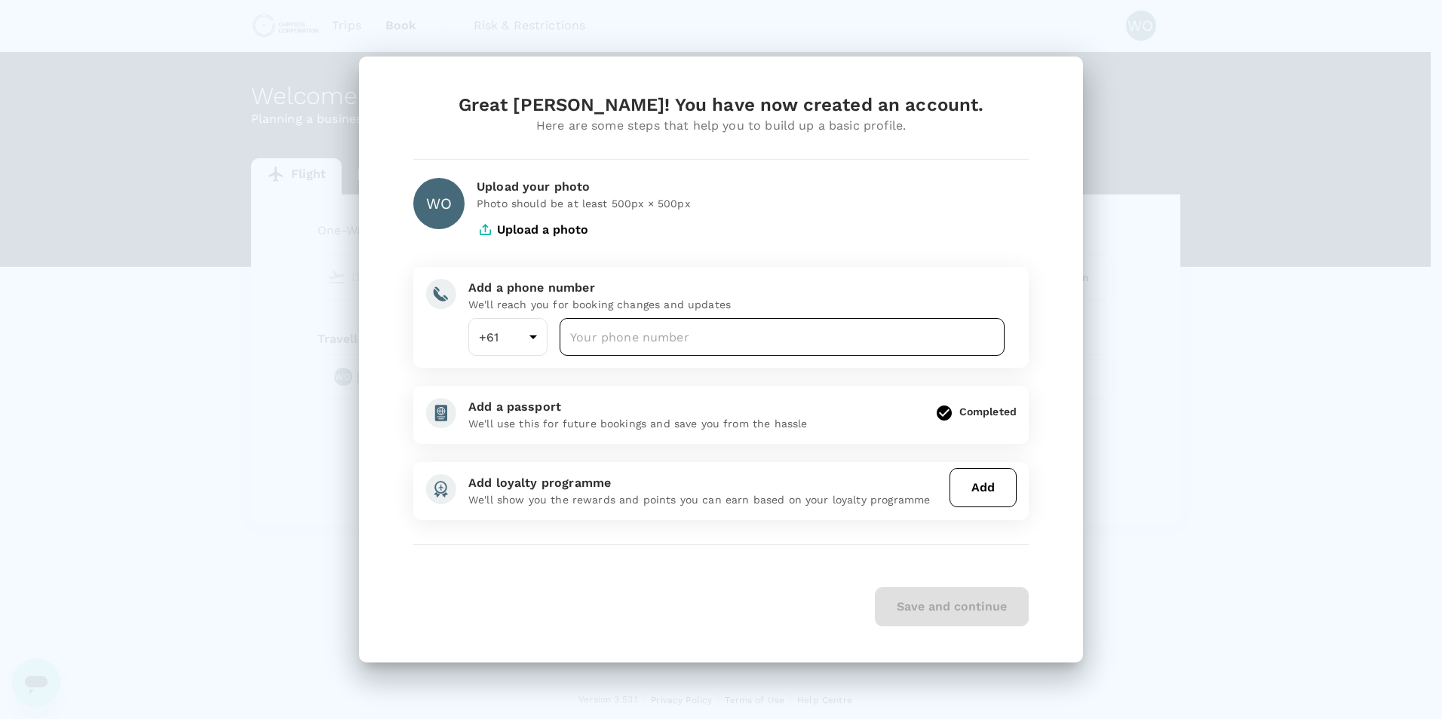
click at [624, 340] on input "number" at bounding box center [781, 337] width 445 height 38
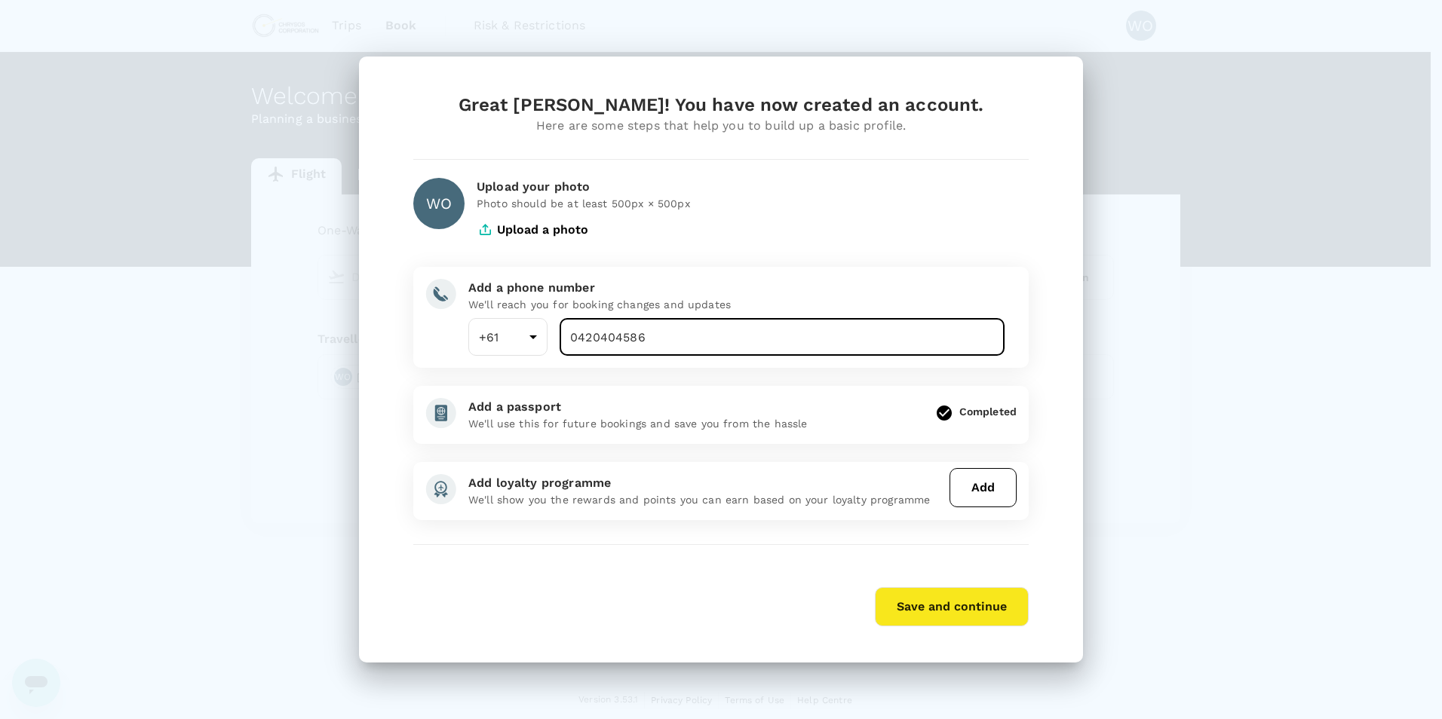
type input "0420404586"
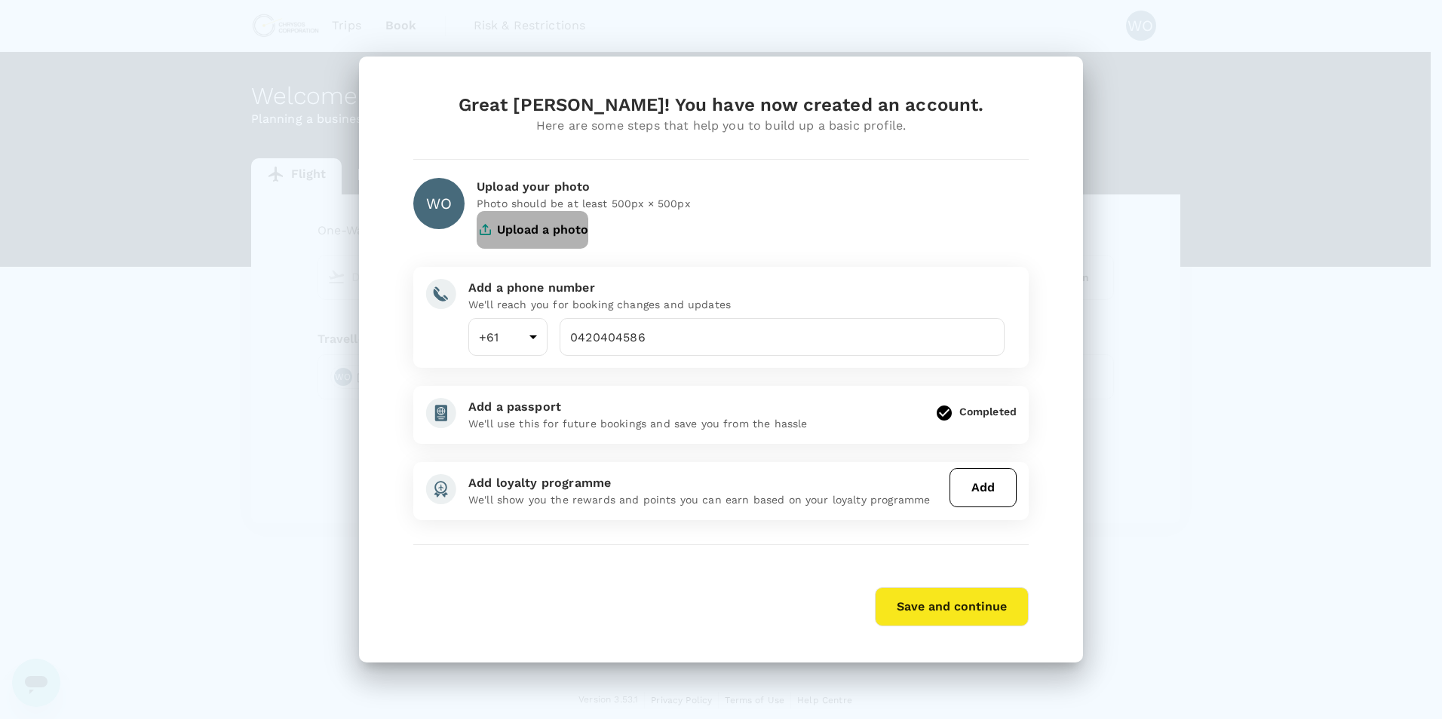
click at [547, 234] on button "Upload a photo" at bounding box center [533, 230] width 112 height 38
click at [910, 612] on button "Save and continue" at bounding box center [952, 606] width 154 height 39
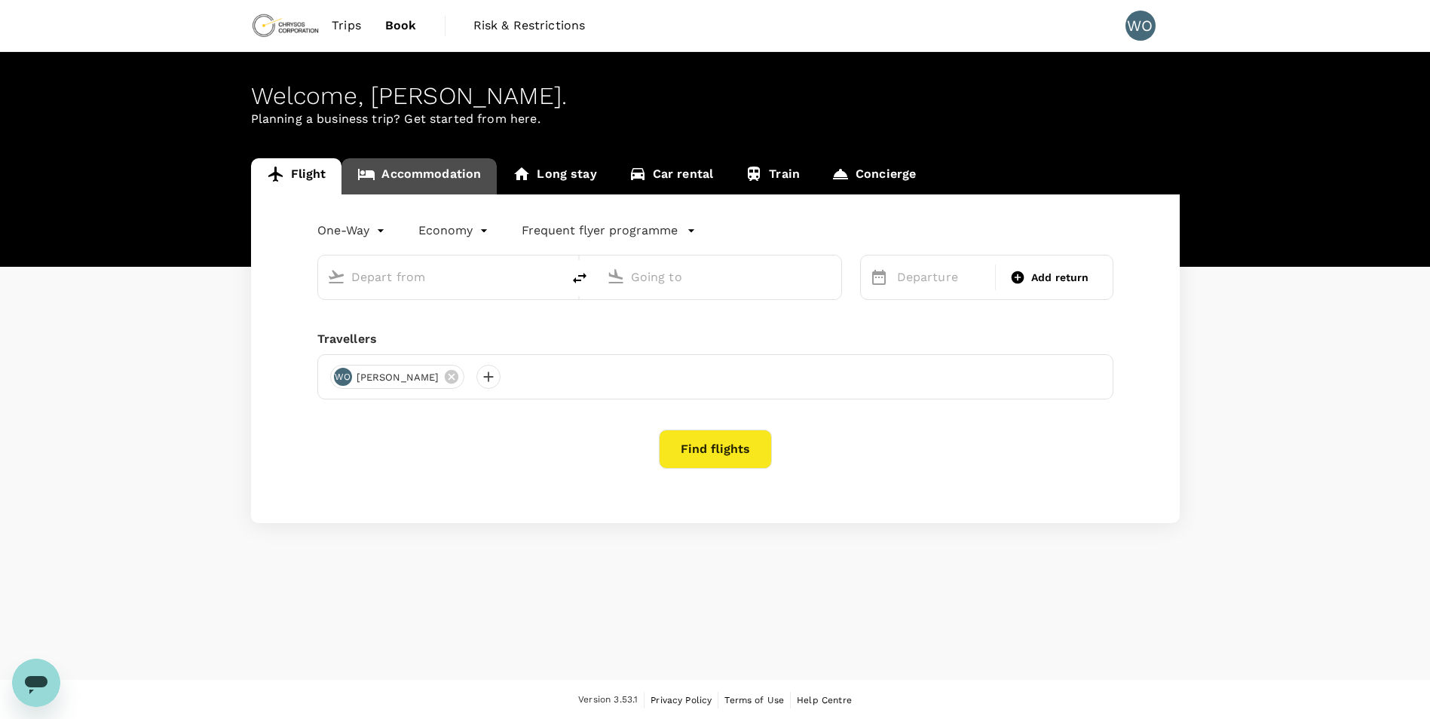
click at [458, 174] on link "Accommodation" at bounding box center [419, 176] width 155 height 36
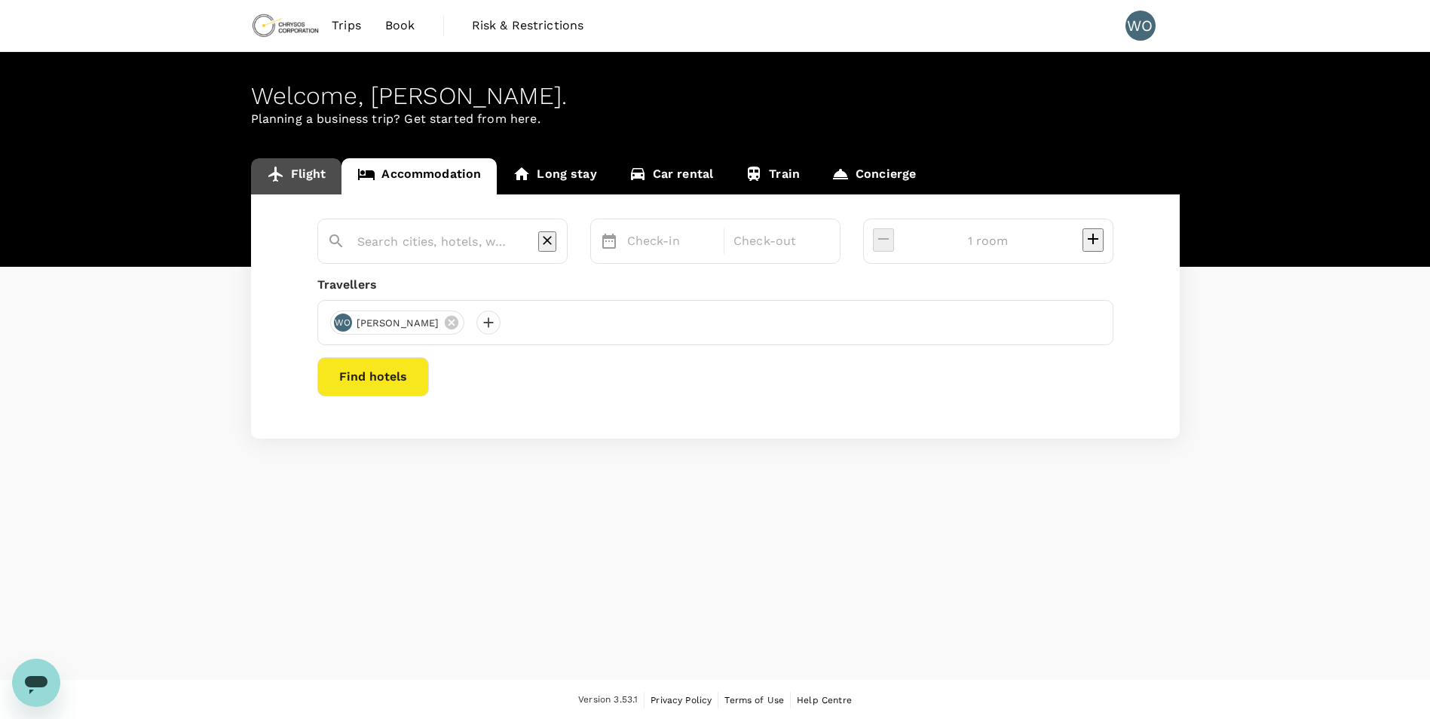
click at [293, 170] on link "Flight" at bounding box center [296, 176] width 91 height 36
